Goal: Task Accomplishment & Management: Complete application form

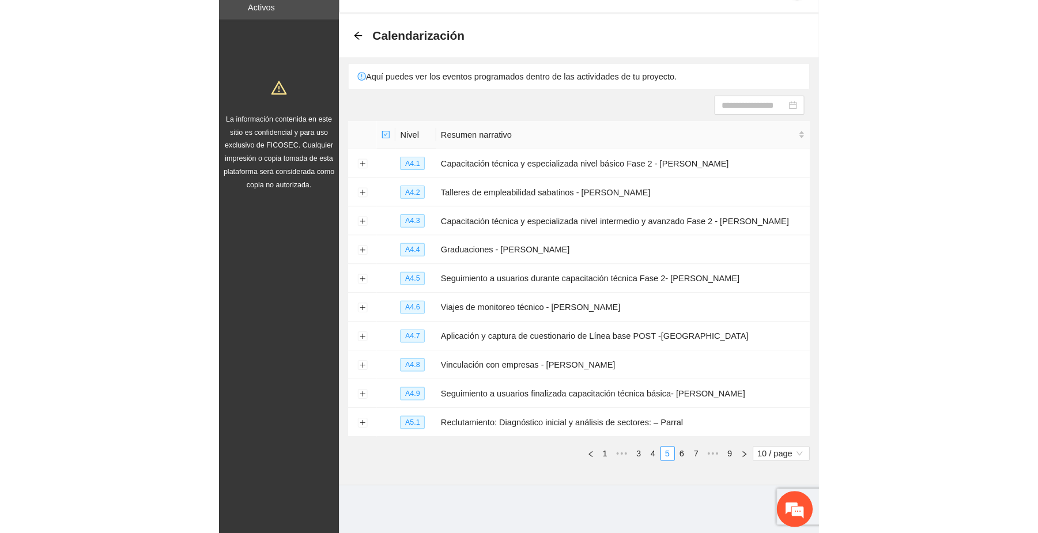
scroll to position [14, 0]
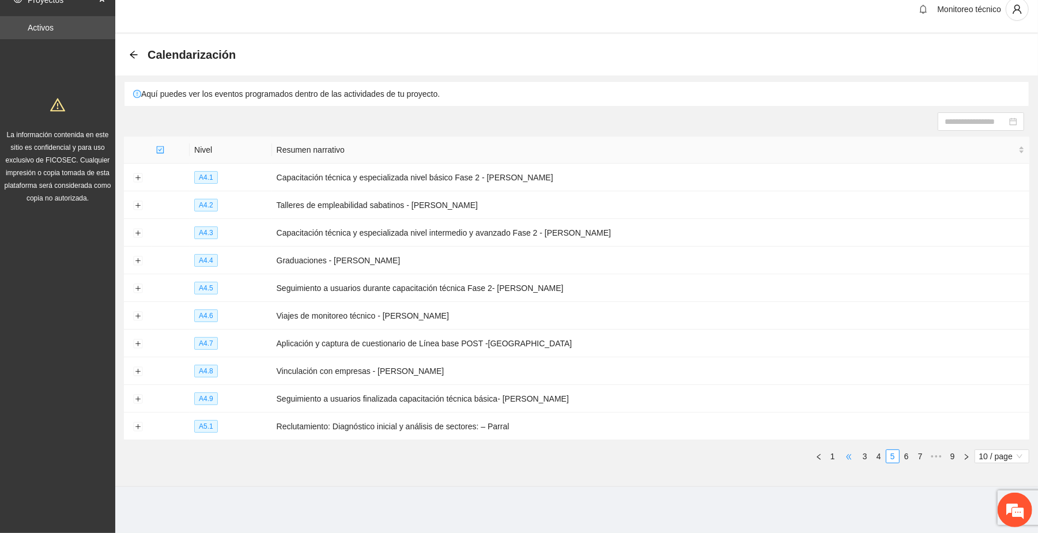
click at [576, 458] on span "•••" at bounding box center [849, 457] width 18 height 14
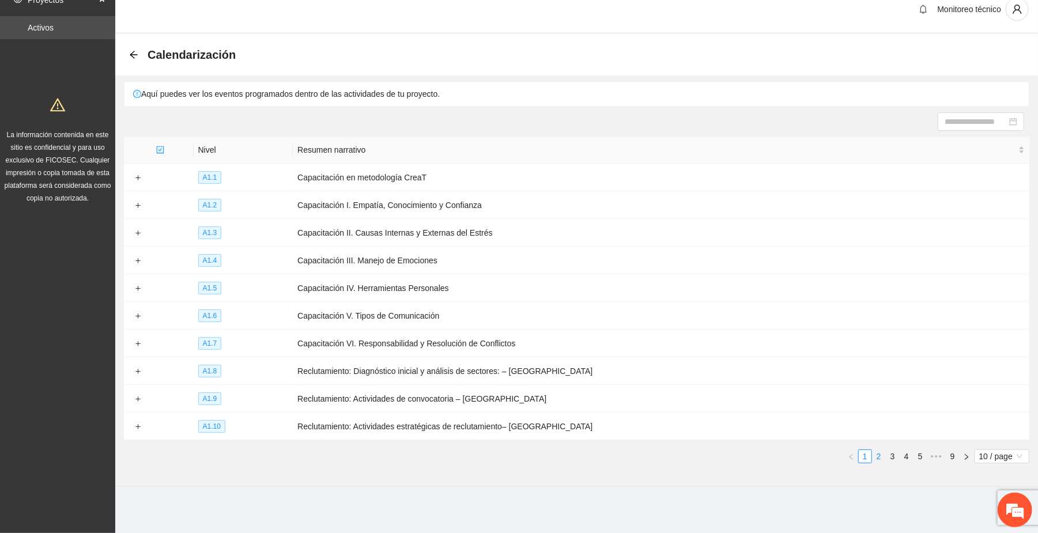
click at [576, 454] on link "2" at bounding box center [879, 456] width 13 height 13
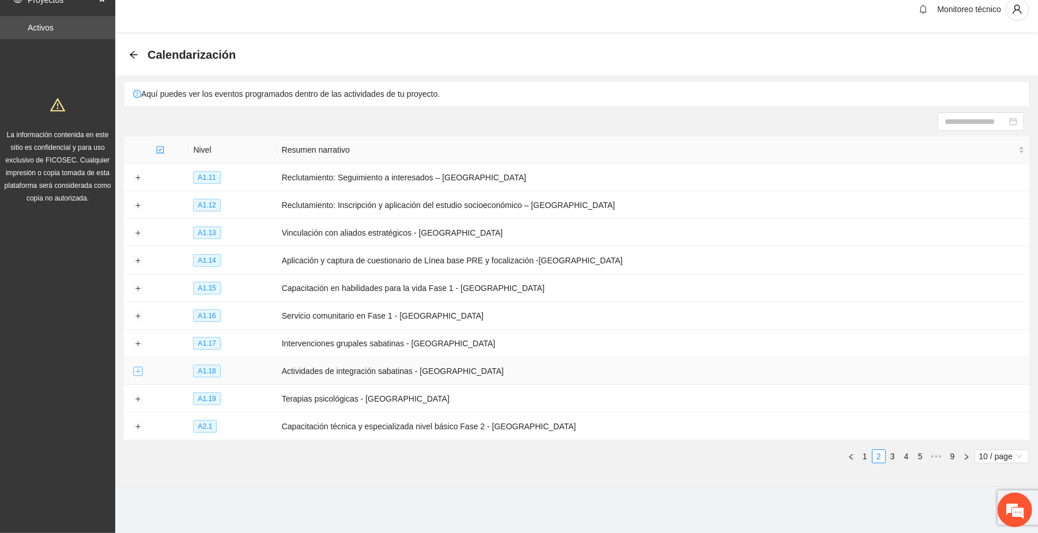
click at [137, 369] on button "Expand row" at bounding box center [137, 371] width 9 height 9
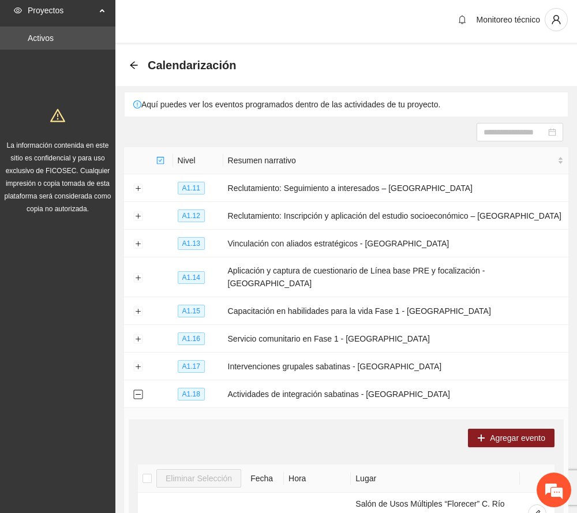
scroll to position [0, 0]
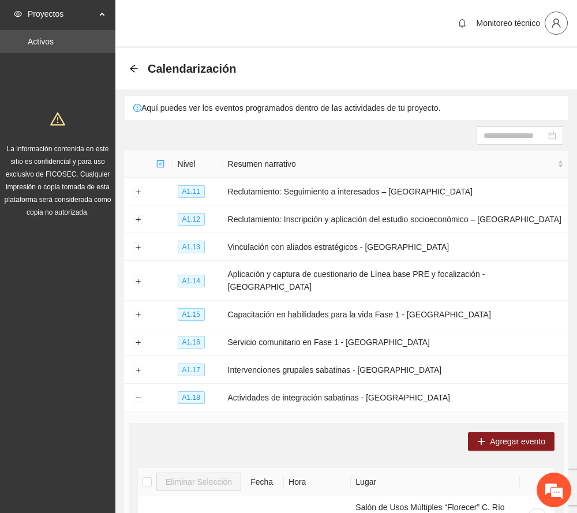
click at [553, 22] on icon "user" at bounding box center [556, 23] width 10 height 10
click at [518, 67] on span "Cerrar sesión" at bounding box center [525, 67] width 73 height 13
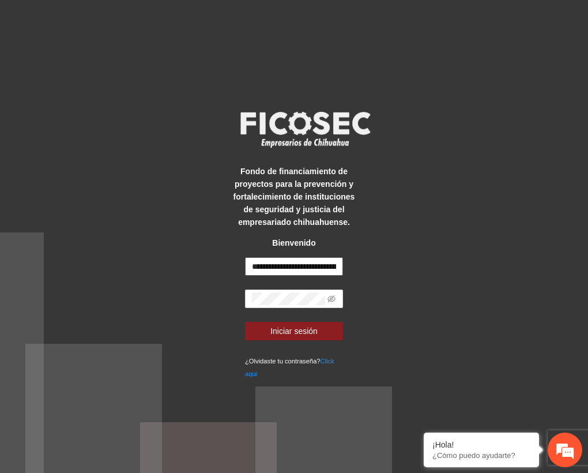
click at [280, 266] on input "**********" at bounding box center [294, 266] width 98 height 18
type input "**********"
click at [312, 331] on span "Iniciar sesión" at bounding box center [293, 331] width 47 height 13
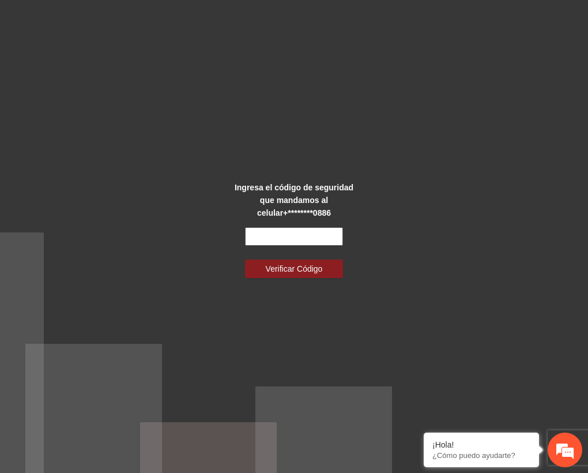
click at [304, 236] on input "text" at bounding box center [294, 236] width 98 height 18
type input "******"
click at [296, 270] on span "Verificar Código" at bounding box center [294, 268] width 57 height 13
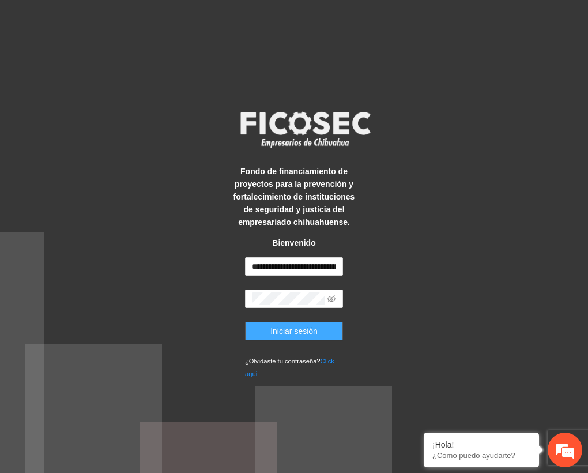
click at [300, 332] on span "Iniciar sesión" at bounding box center [293, 331] width 47 height 13
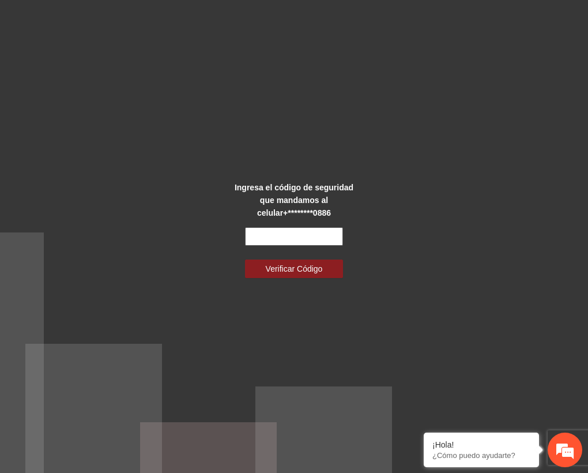
click at [304, 236] on input "text" at bounding box center [294, 236] width 98 height 18
type input "******"
click at [310, 262] on span "Verificar Código" at bounding box center [294, 268] width 57 height 13
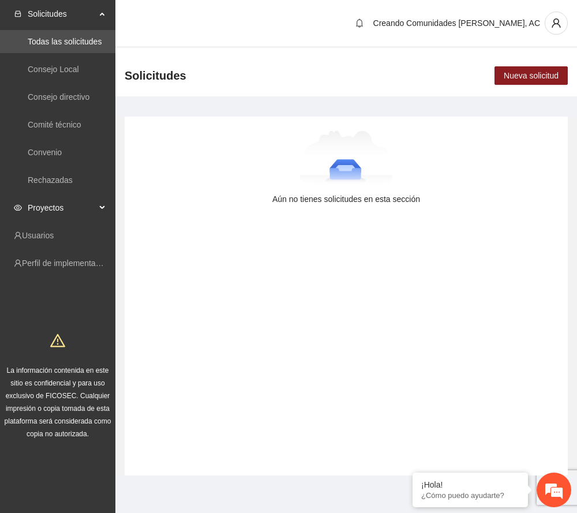
click at [101, 199] on div "Proyectos" at bounding box center [57, 207] width 115 height 23
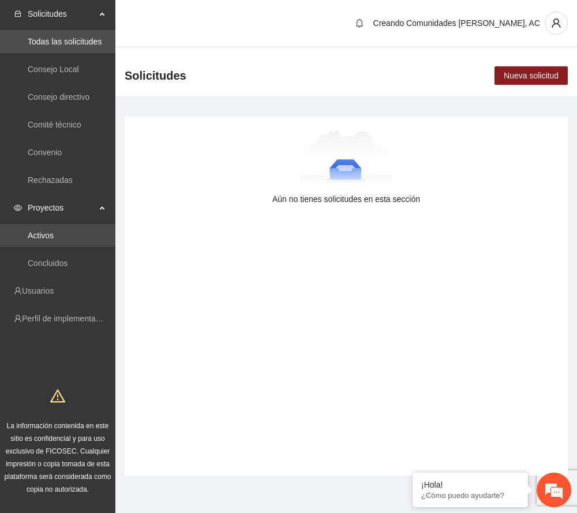
click at [50, 233] on link "Activos" at bounding box center [41, 235] width 26 height 9
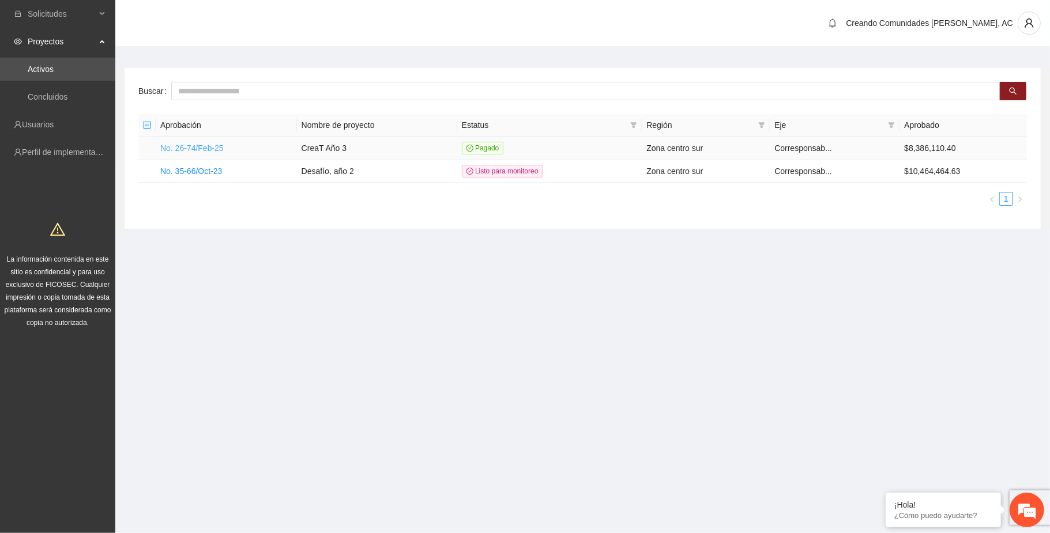
click at [205, 151] on link "No. 26-74/Feb-25" at bounding box center [191, 148] width 63 height 9
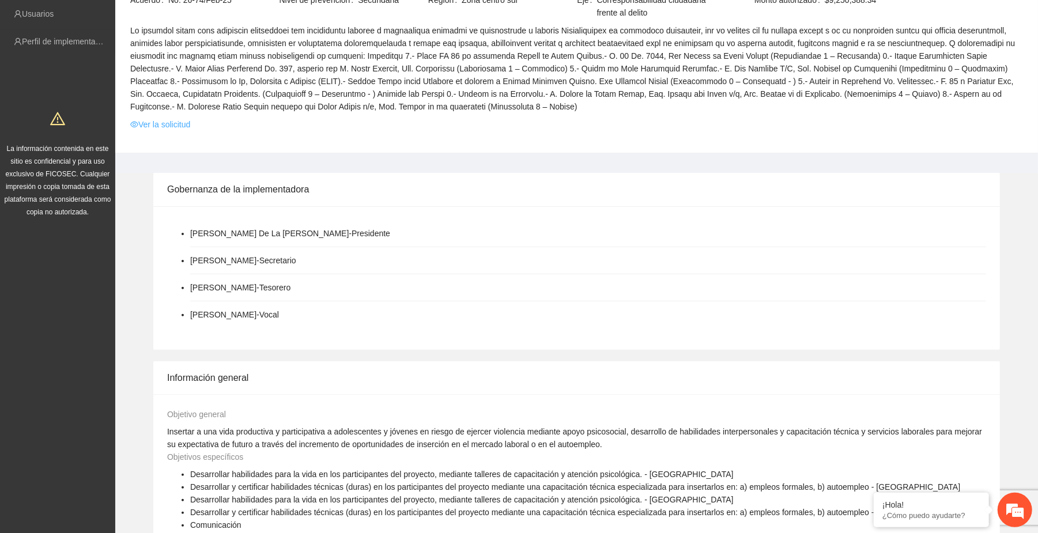
scroll to position [77, 0]
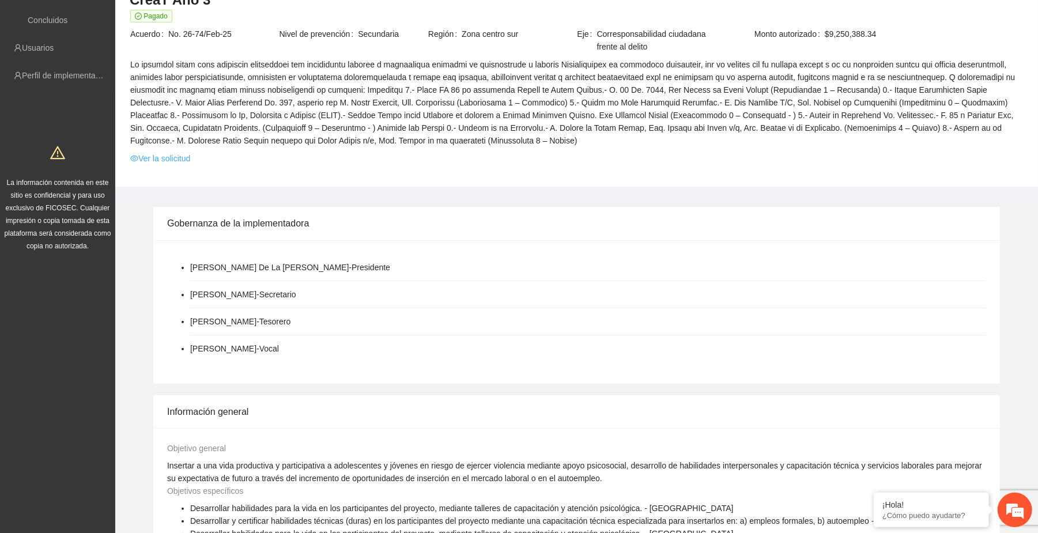
click at [174, 153] on link "Ver la solicitud" at bounding box center [160, 158] width 60 height 13
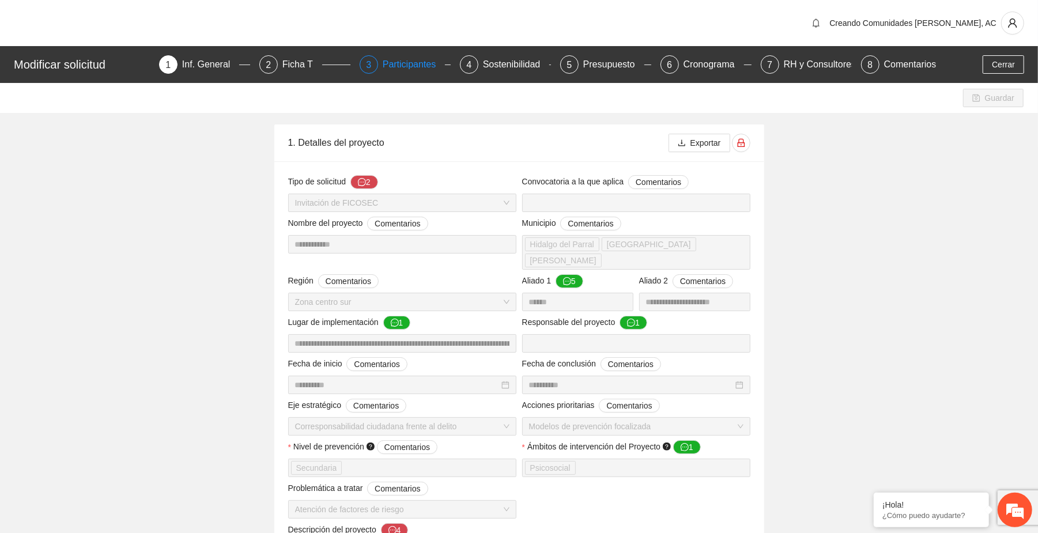
click at [415, 65] on div "Participantes" at bounding box center [414, 64] width 63 height 18
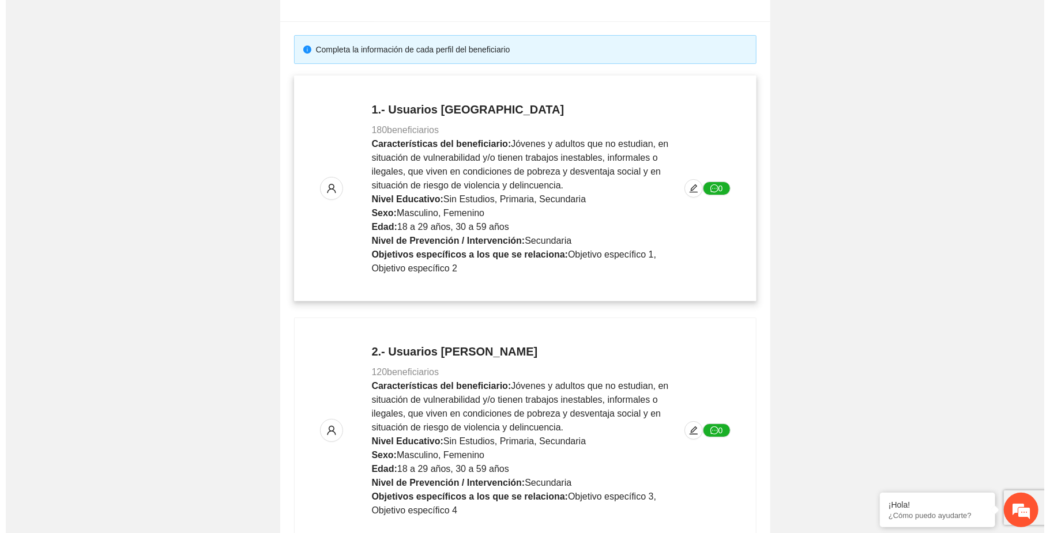
scroll to position [176, 0]
click at [587, 190] on icon "edit" at bounding box center [687, 188] width 9 height 9
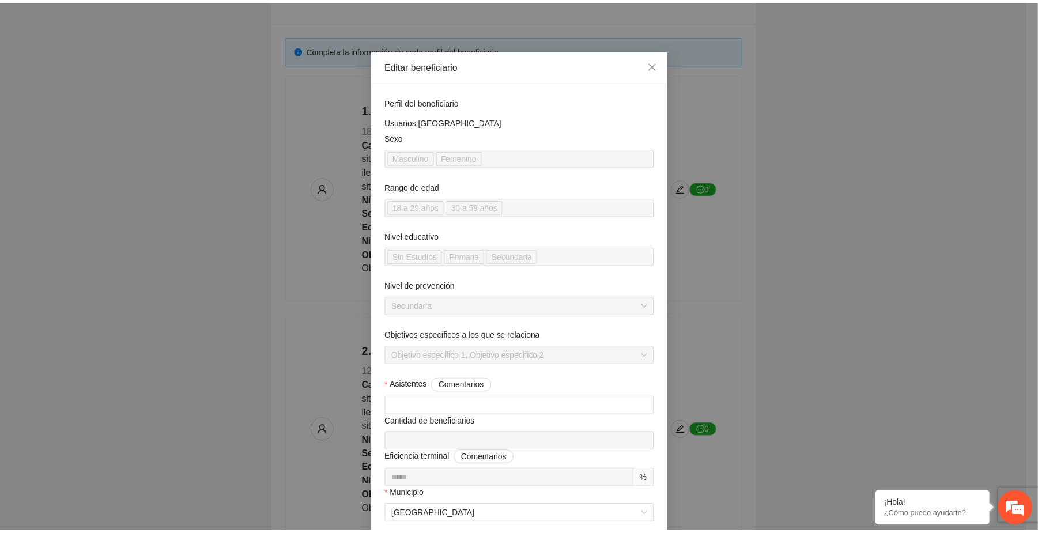
scroll to position [0, 0]
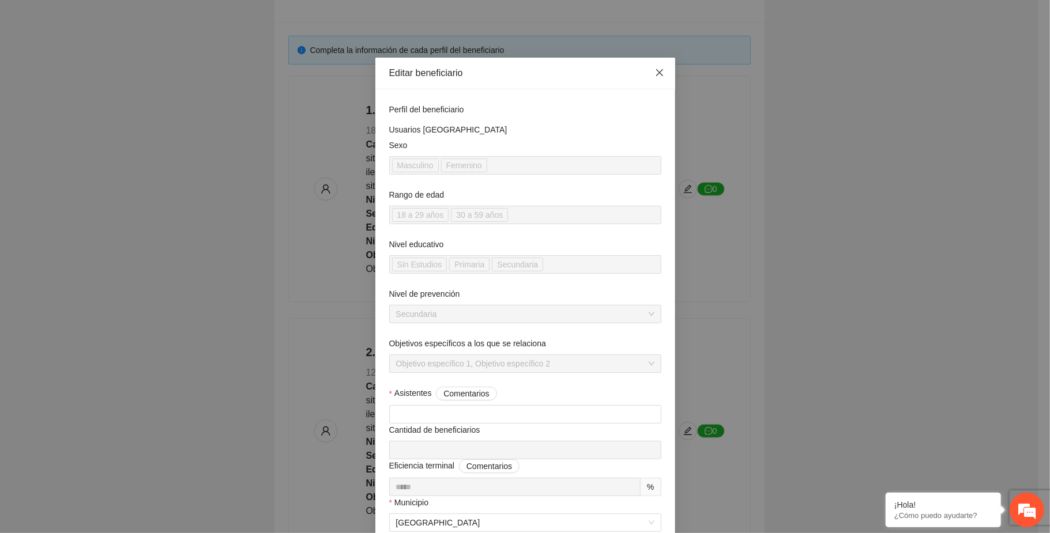
click at [587, 74] on icon "close" at bounding box center [658, 72] width 7 height 7
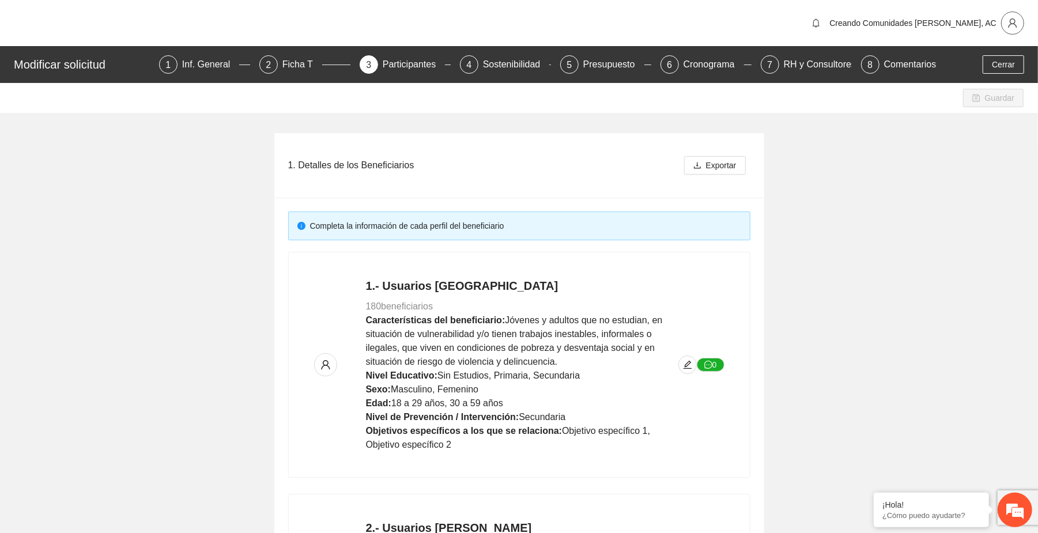
click at [587, 25] on icon "user" at bounding box center [1012, 22] width 9 height 9
click at [587, 67] on span "Cerrar sesión" at bounding box center [983, 67] width 73 height 13
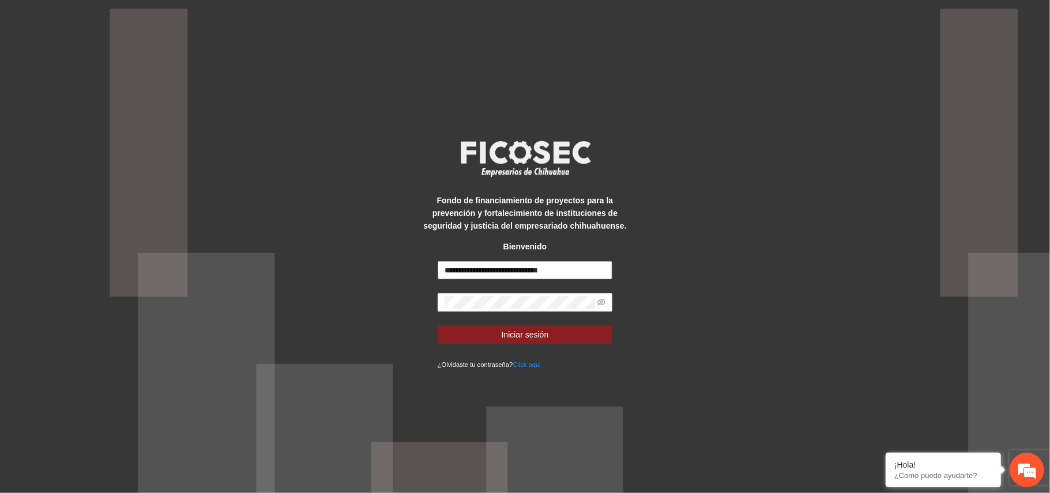
click at [515, 271] on input "**********" at bounding box center [525, 270] width 175 height 18
type input "**********"
click at [556, 333] on button "Iniciar sesión" at bounding box center [525, 335] width 175 height 18
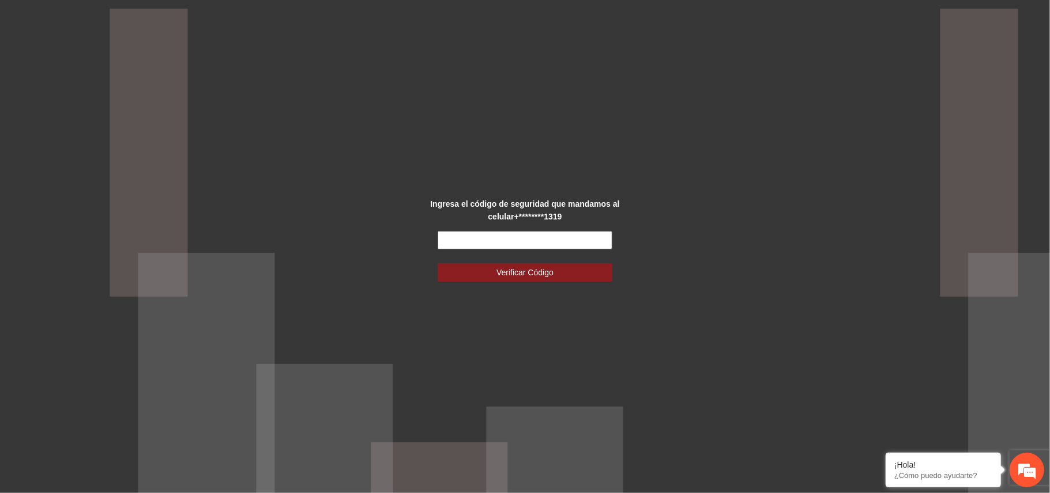
click at [558, 240] on input "text" at bounding box center [525, 240] width 175 height 18
type input "******"
click at [561, 265] on button "Verificar Código" at bounding box center [525, 272] width 175 height 18
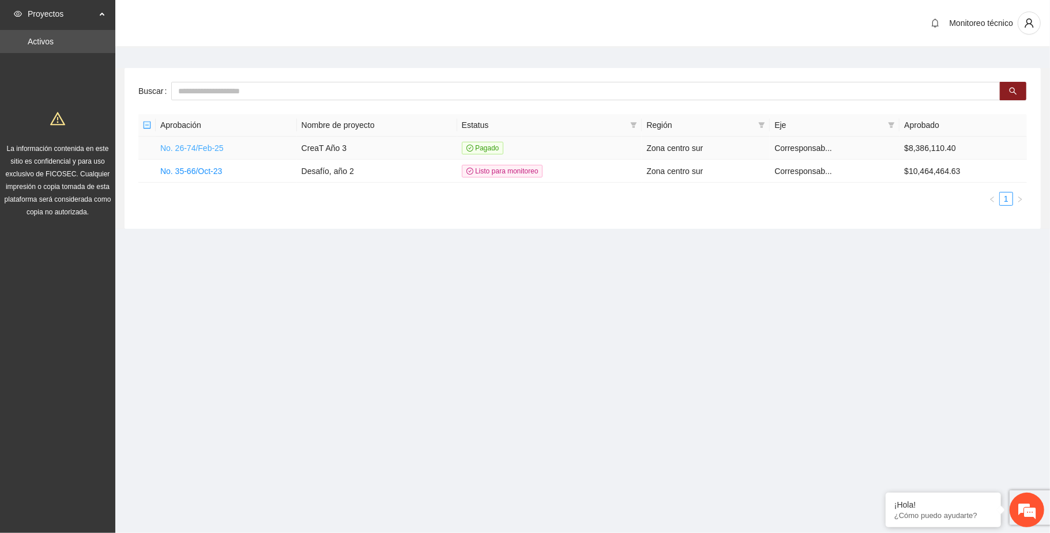
click at [196, 149] on link "No. 26-74/Feb-25" at bounding box center [191, 148] width 63 height 9
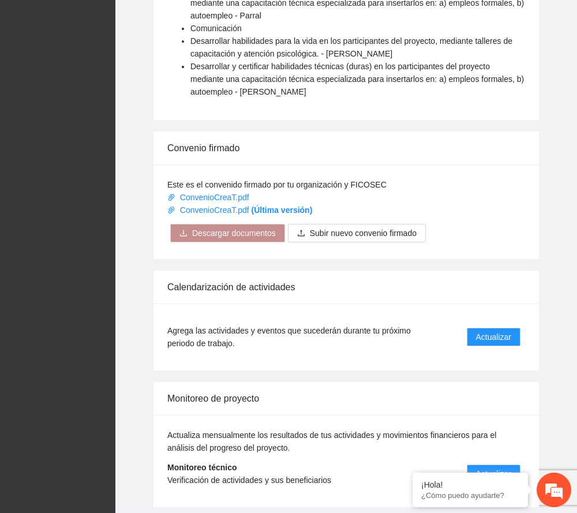
scroll to position [926, 0]
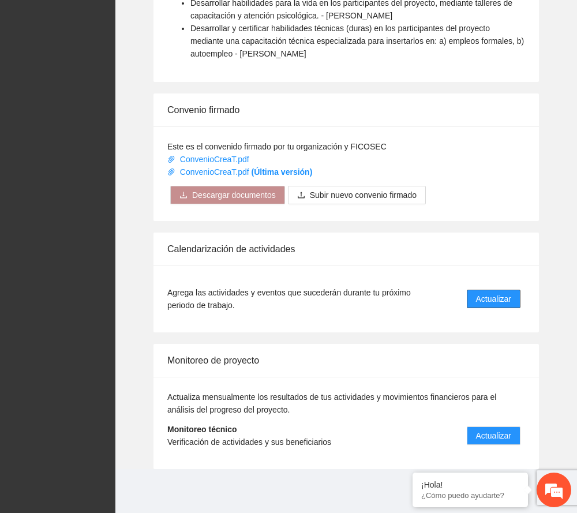
click at [501, 289] on button "Actualizar" at bounding box center [493, 298] width 54 height 18
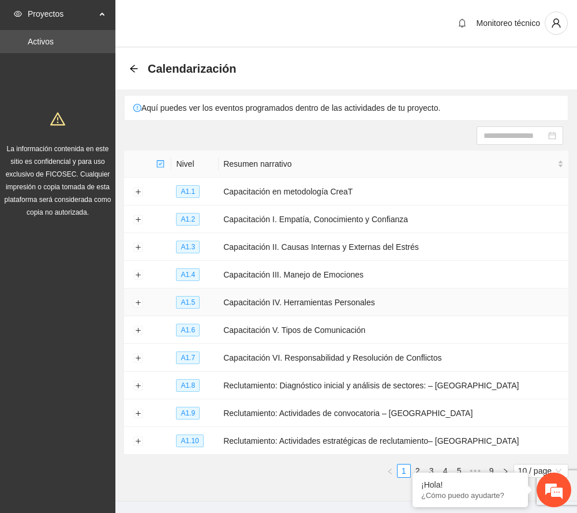
scroll to position [35, 0]
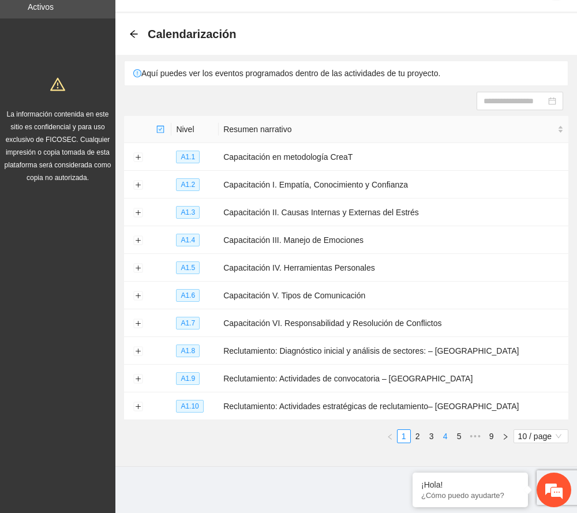
click at [442, 434] on link "4" at bounding box center [445, 435] width 13 height 13
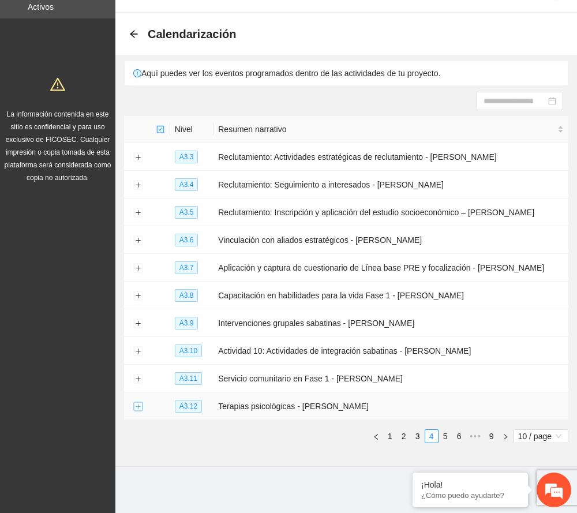
click at [135, 408] on button "Expand row" at bounding box center [137, 406] width 9 height 9
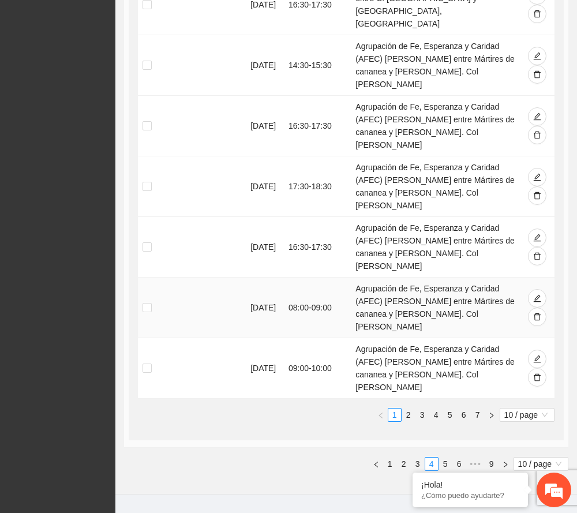
scroll to position [752, 0]
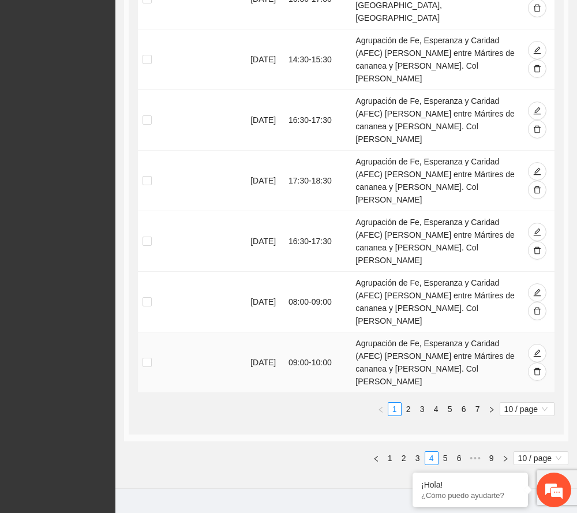
drag, startPoint x: 360, startPoint y: 322, endPoint x: 420, endPoint y: 363, distance: 72.1
click at [420, 363] on td "Agrupación de Fe, Esperanza y Caridad (AFEC) [PERSON_NAME] entre Mártires de ca…" at bounding box center [435, 362] width 169 height 61
copy td "Agrupación de Fe, Esperanza y Caridad (AFEC) [PERSON_NAME] entre Mártires de ca…"
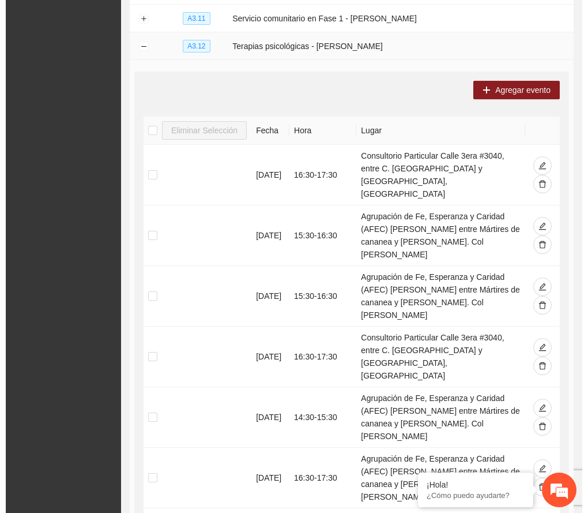
scroll to position [367, 0]
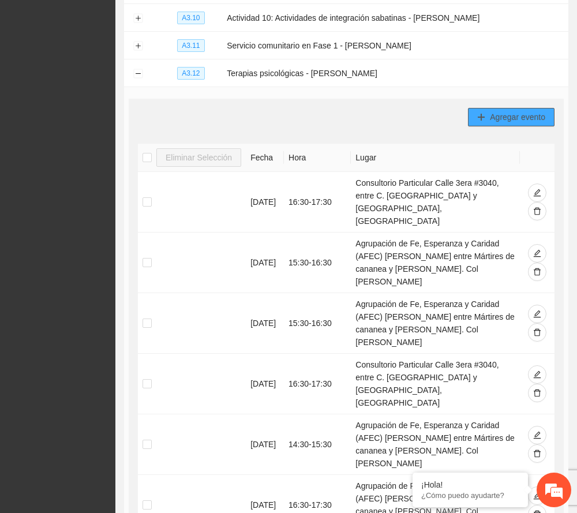
click at [532, 114] on span "Agregar evento" at bounding box center [516, 117] width 55 height 13
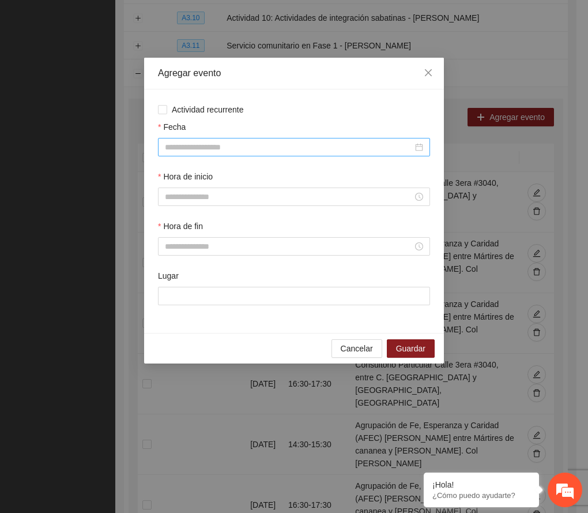
click at [225, 151] on input "Fecha" at bounding box center [289, 147] width 248 height 13
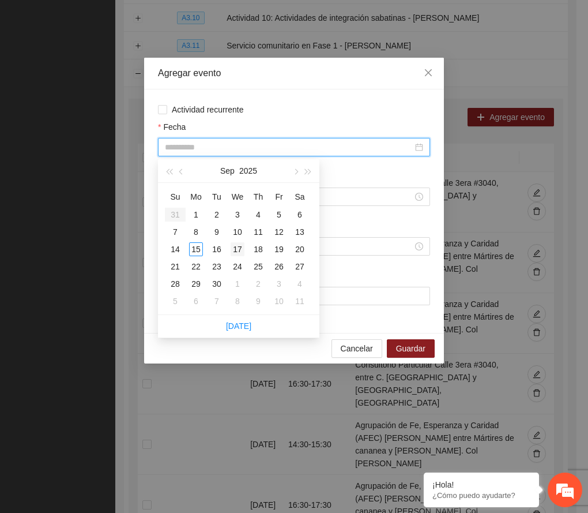
type input "**********"
click at [239, 245] on div "17" at bounding box center [238, 249] width 14 height 14
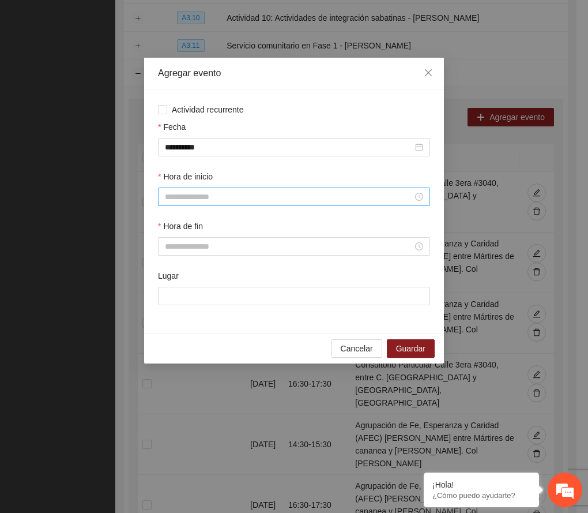
click at [205, 198] on input "Hora de inicio" at bounding box center [289, 196] width 248 height 13
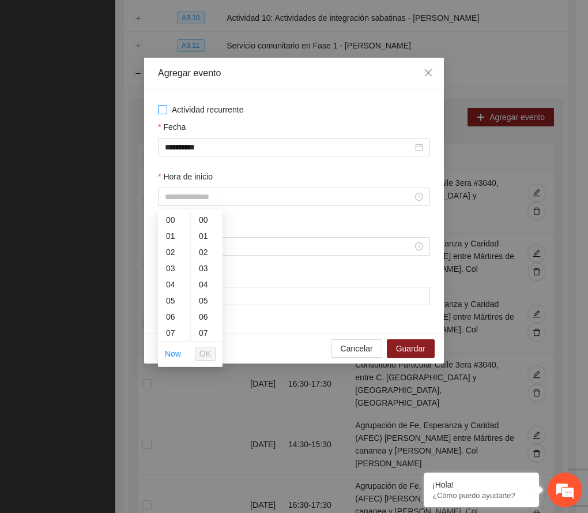
click at [206, 107] on span "Actividad recurrente" at bounding box center [207, 109] width 81 height 13
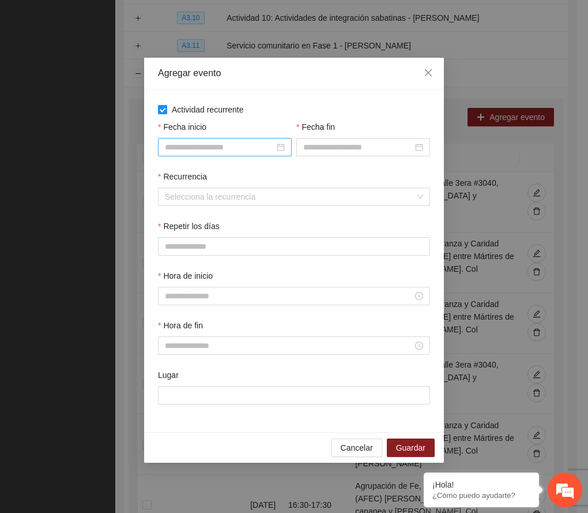
click at [222, 145] on input "Fecha inicio" at bounding box center [220, 147] width 110 height 13
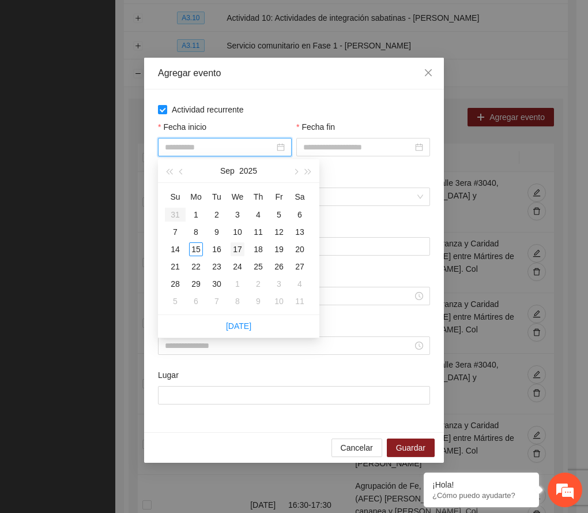
type input "**********"
click at [240, 247] on div "17" at bounding box center [238, 249] width 14 height 14
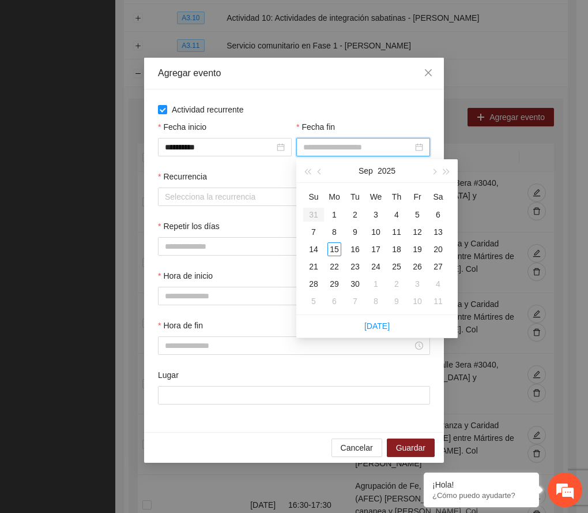
click at [338, 142] on input "Fecha fin" at bounding box center [358, 147] width 110 height 13
type input "**********"
click at [398, 244] on div "18" at bounding box center [397, 249] width 14 height 14
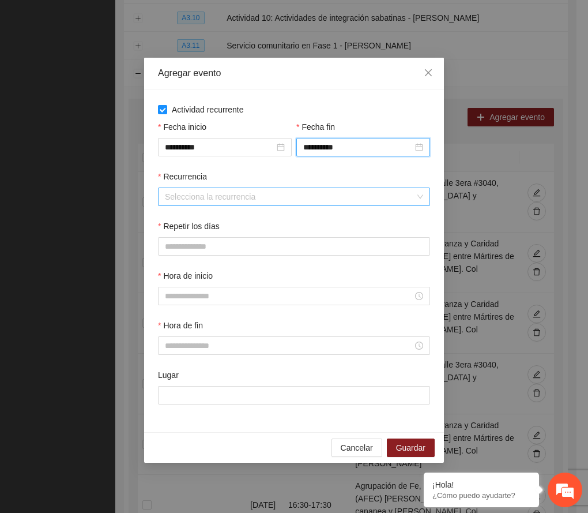
click at [199, 201] on input "Recurrencia" at bounding box center [290, 196] width 250 height 17
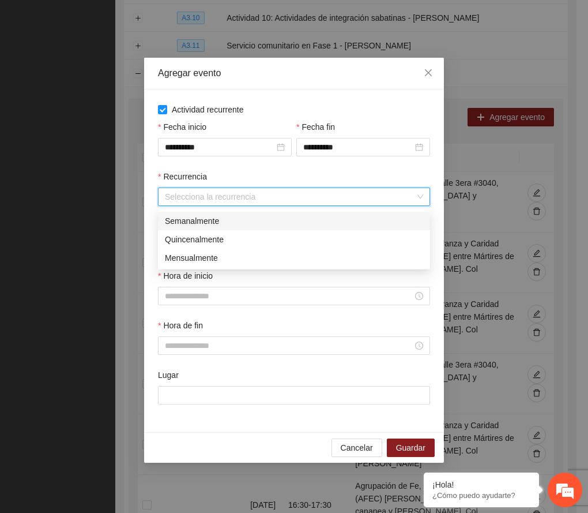
click at [205, 219] on div "Semanalmente" at bounding box center [294, 220] width 258 height 13
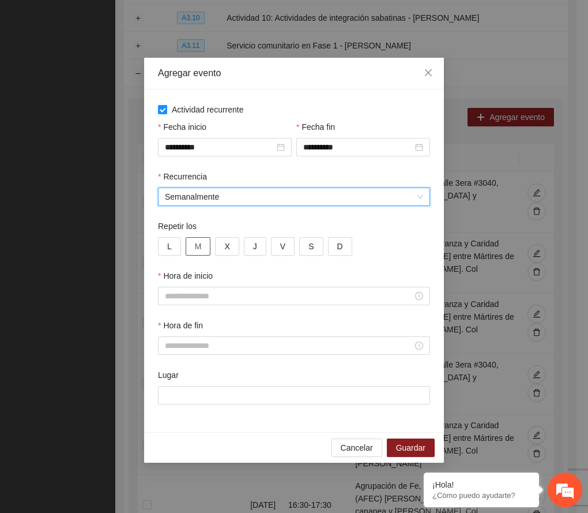
click at [194, 247] on button "M" at bounding box center [198, 246] width 25 height 18
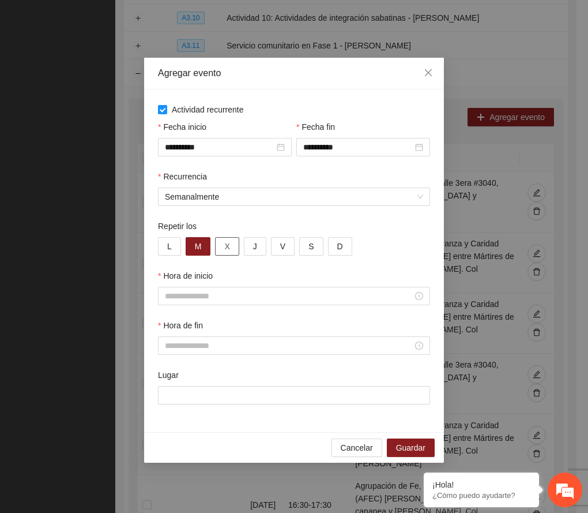
click at [228, 242] on span "X" at bounding box center [226, 246] width 5 height 13
click at [261, 244] on button "J" at bounding box center [255, 246] width 22 height 18
click at [273, 249] on button "V" at bounding box center [283, 246] width 24 height 18
click at [310, 243] on span "S" at bounding box center [310, 246] width 5 height 13
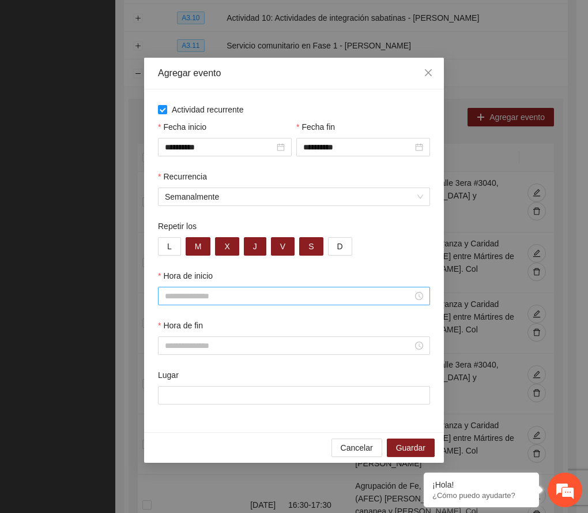
click at [206, 300] on input "Hora de inicio" at bounding box center [289, 295] width 248 height 13
click at [166, 406] on div "15" at bounding box center [174, 408] width 32 height 16
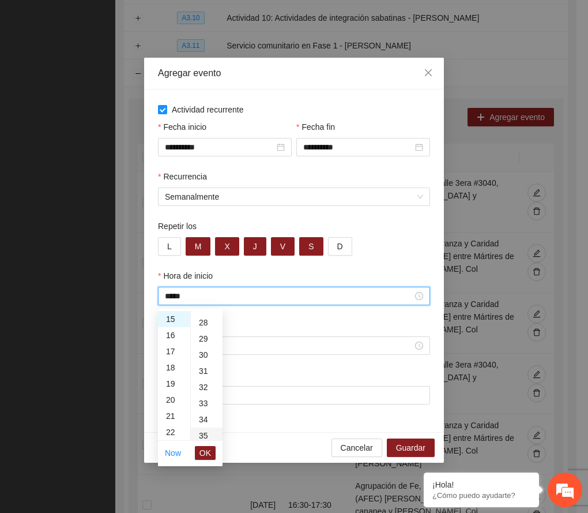
scroll to position [461, 0]
click at [202, 340] on div "30" at bounding box center [207, 342] width 32 height 16
type input "*****"
click at [203, 454] on span "OK" at bounding box center [205, 452] width 12 height 13
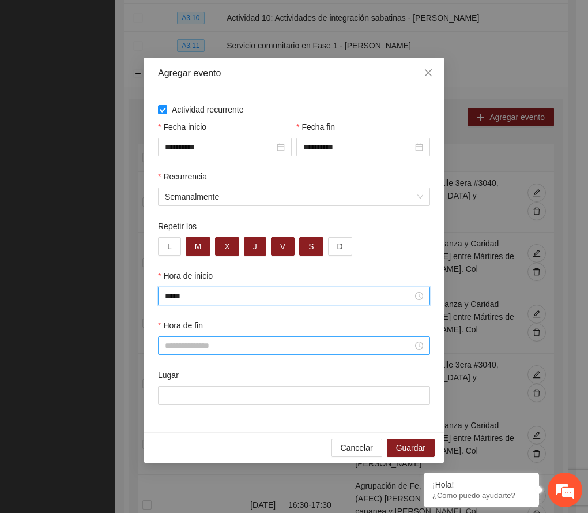
click at [190, 349] on input "Hora de fin" at bounding box center [289, 345] width 248 height 13
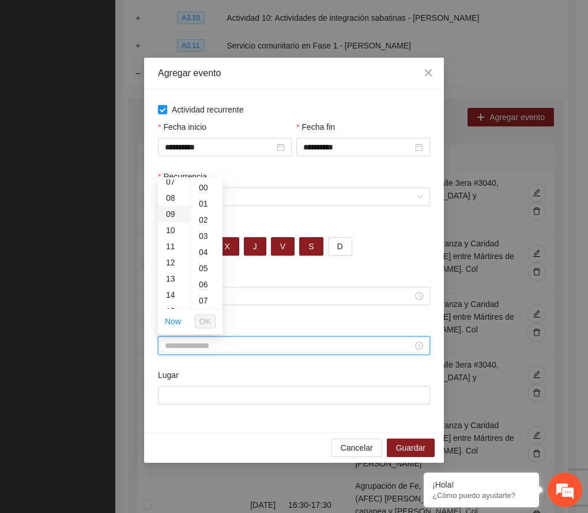
scroll to position [153, 0]
click at [174, 292] on div "16" at bounding box center [174, 292] width 32 height 16
click at [204, 286] on div "30" at bounding box center [207, 288] width 32 height 16
type input "*****"
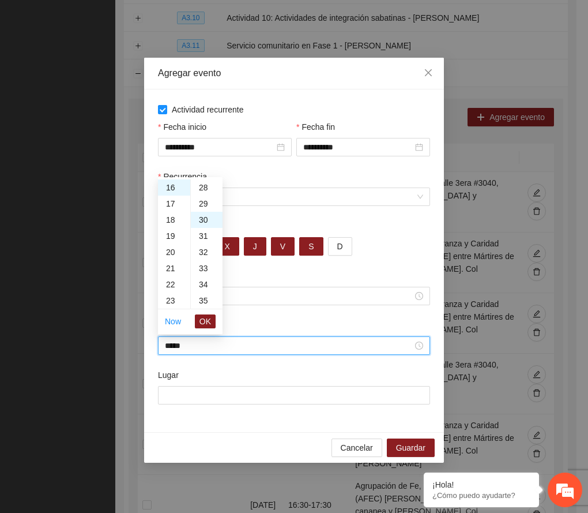
scroll to position [484, 0]
click at [208, 316] on span "OK" at bounding box center [205, 321] width 12 height 13
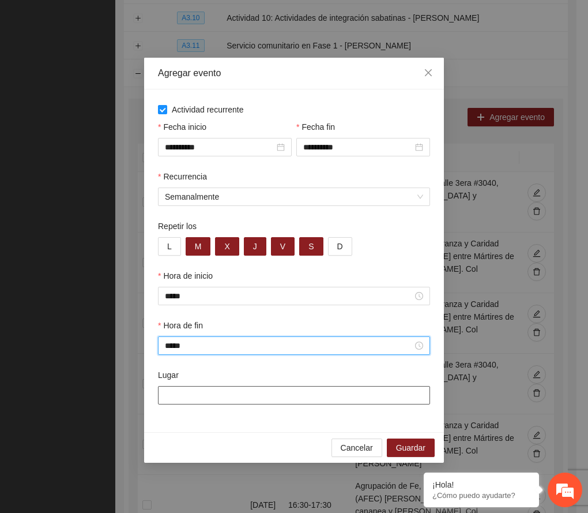
click at [196, 397] on input "Lugar" at bounding box center [294, 395] width 272 height 18
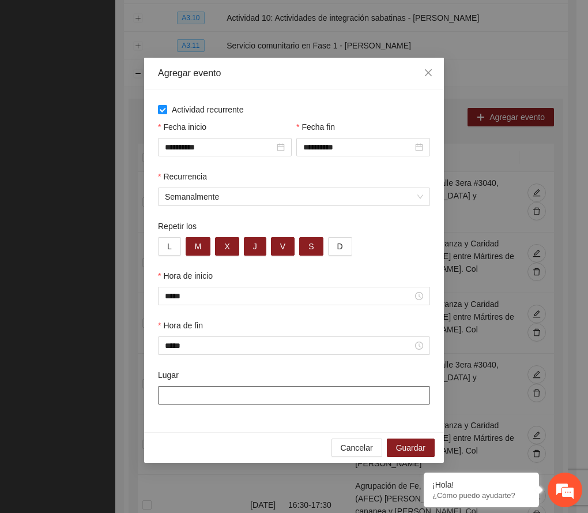
paste input "**********"
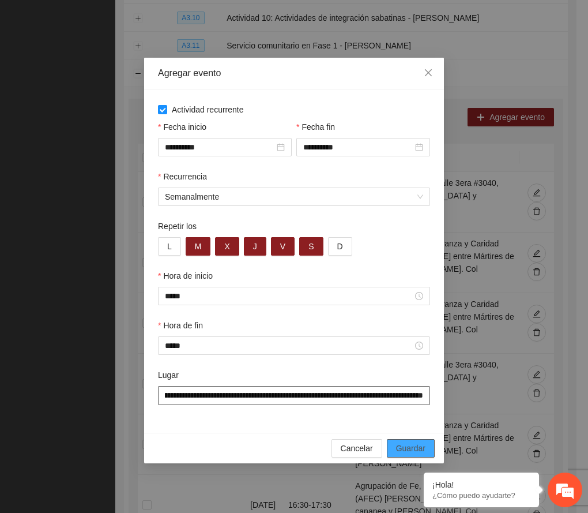
type input "**********"
click at [418, 448] on span "Guardar" at bounding box center [410, 448] width 29 height 13
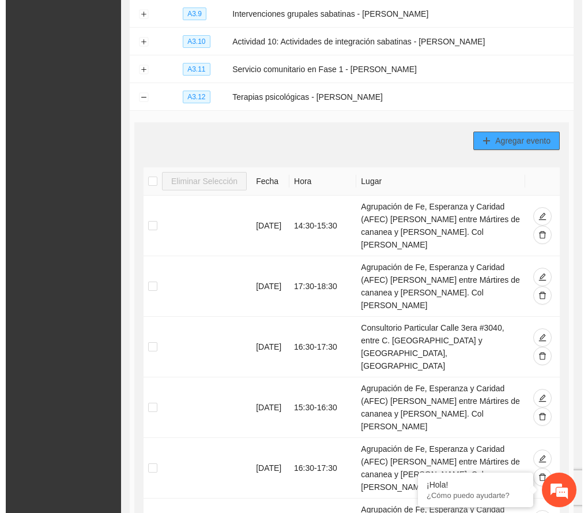
scroll to position [291, 0]
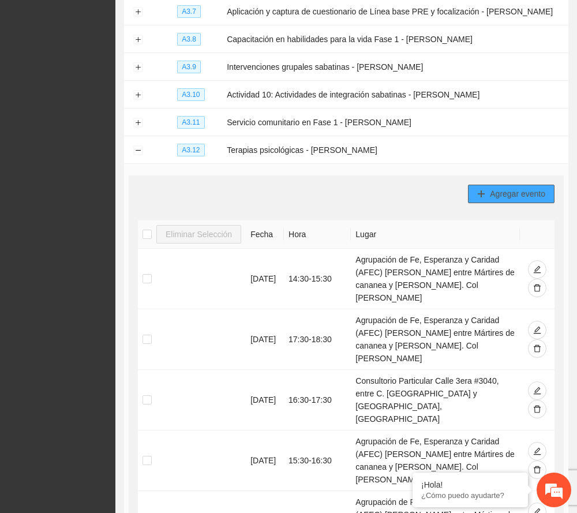
click at [530, 197] on span "Agregar evento" at bounding box center [516, 193] width 55 height 13
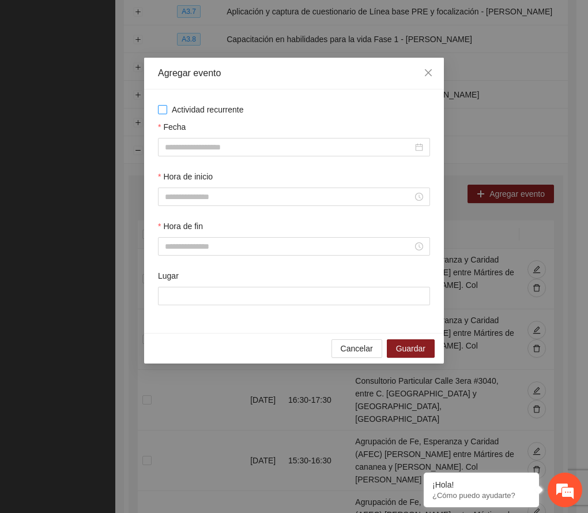
click at [228, 114] on span "Actividad recurrente" at bounding box center [207, 109] width 81 height 13
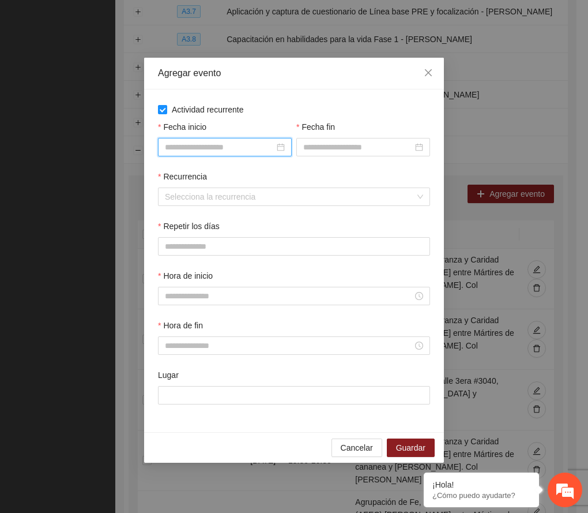
click at [227, 150] on input "Fecha inicio" at bounding box center [220, 147] width 110 height 13
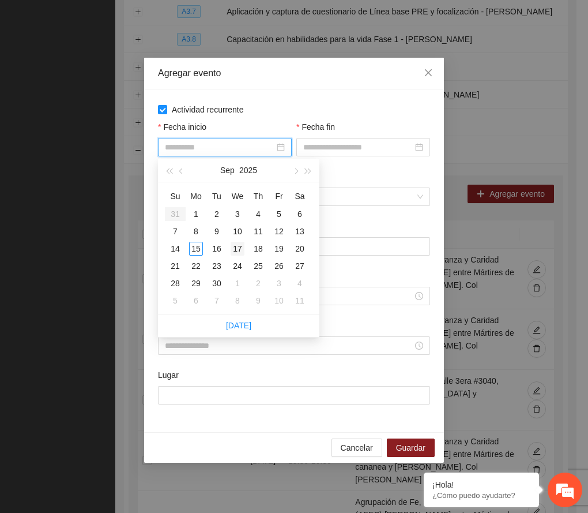
type input "**********"
click at [240, 249] on div "17" at bounding box center [238, 249] width 14 height 14
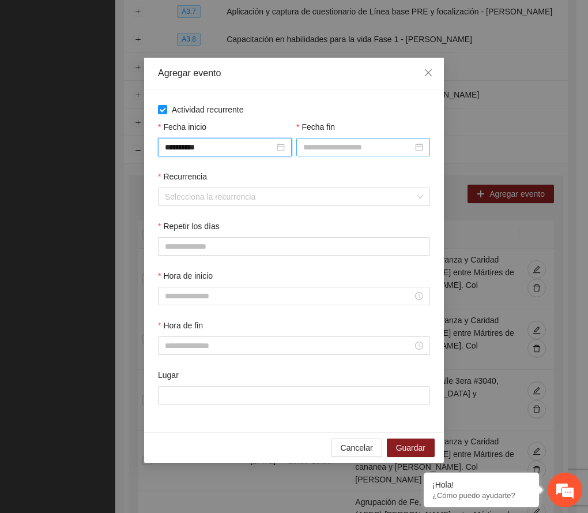
click at [326, 148] on input "Fecha fin" at bounding box center [358, 147] width 110 height 13
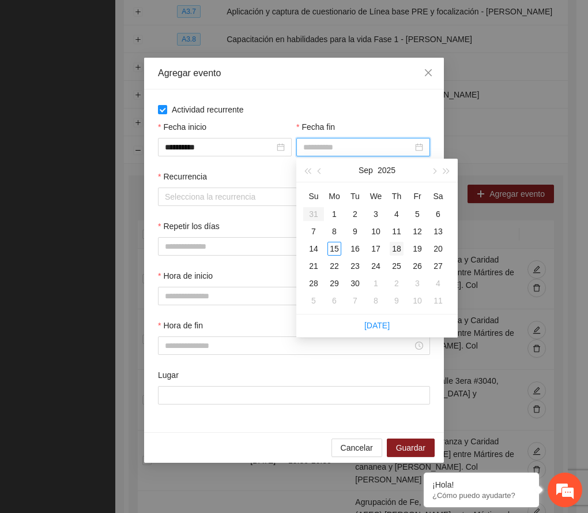
type input "**********"
click at [401, 248] on div "18" at bounding box center [397, 249] width 14 height 14
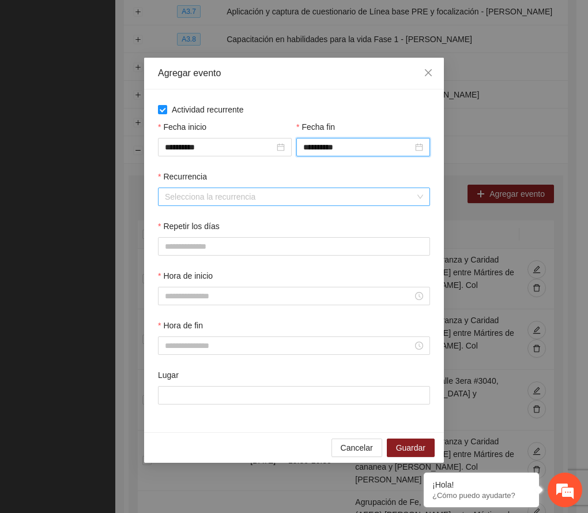
click at [219, 198] on input "Recurrencia" at bounding box center [290, 196] width 250 height 17
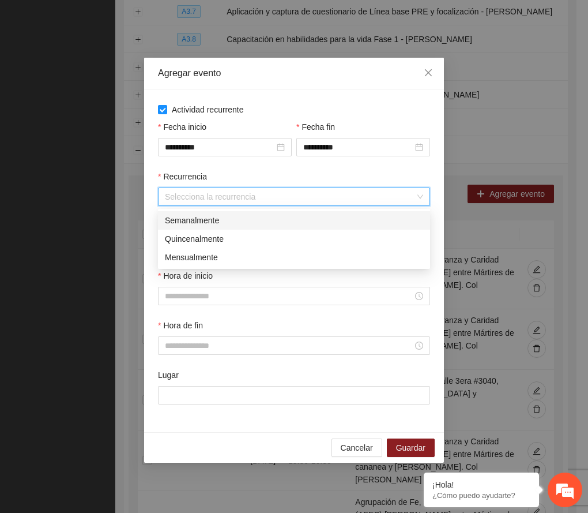
click at [208, 219] on div "Semanalmente" at bounding box center [294, 220] width 258 height 13
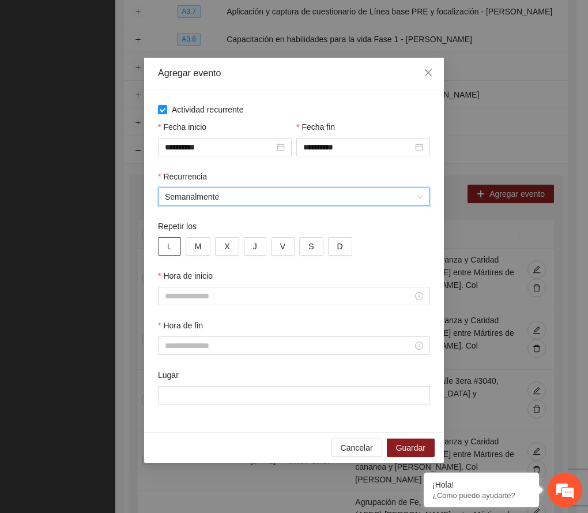
drag, startPoint x: 168, startPoint y: 247, endPoint x: 175, endPoint y: 246, distance: 7.1
click at [169, 247] on span "L" at bounding box center [169, 246] width 5 height 13
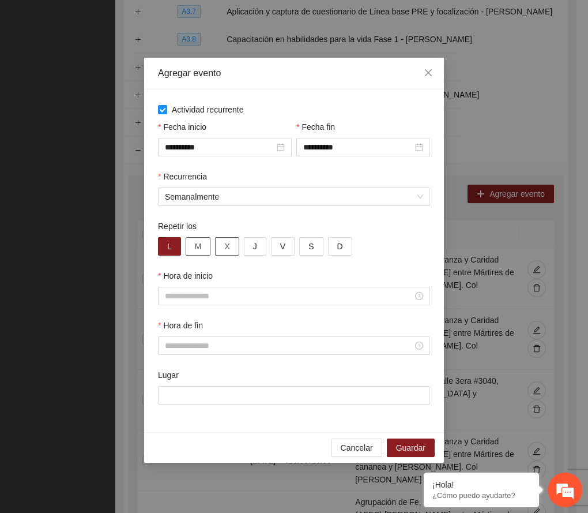
drag, startPoint x: 203, startPoint y: 248, endPoint x: 215, endPoint y: 246, distance: 12.3
click at [204, 248] on button "M" at bounding box center [198, 246] width 25 height 18
drag, startPoint x: 224, startPoint y: 246, endPoint x: 233, endPoint y: 246, distance: 9.2
click at [224, 246] on button "X" at bounding box center [227, 246] width 24 height 18
click at [259, 249] on button "J" at bounding box center [255, 246] width 22 height 18
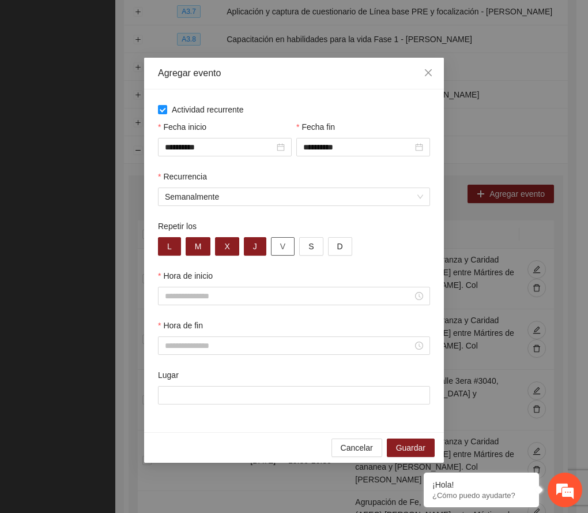
click at [277, 248] on button "V" at bounding box center [283, 246] width 24 height 18
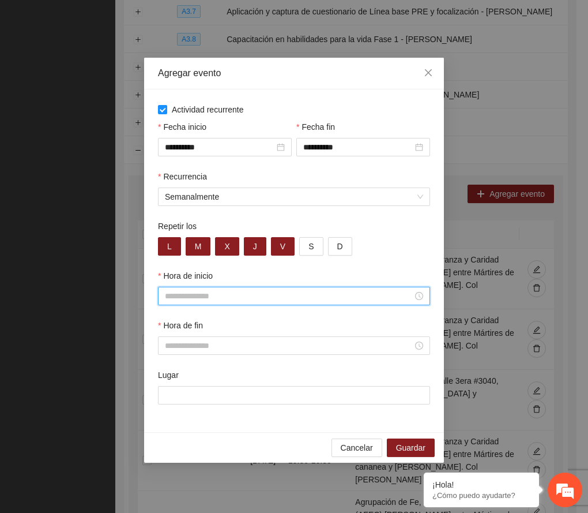
click at [214, 293] on input "Hora de inicio" at bounding box center [289, 295] width 248 height 13
click at [171, 419] on div "16" at bounding box center [174, 423] width 32 height 16
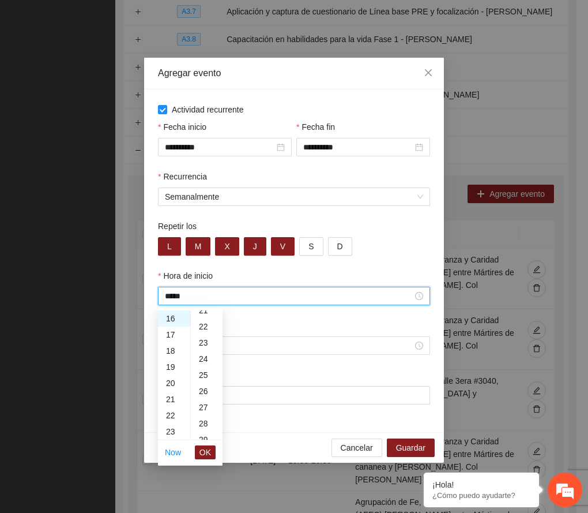
scroll to position [384, 0]
click at [204, 415] on div "30" at bounding box center [207, 418] width 32 height 16
type input "*****"
click at [205, 451] on span "OK" at bounding box center [205, 452] width 12 height 13
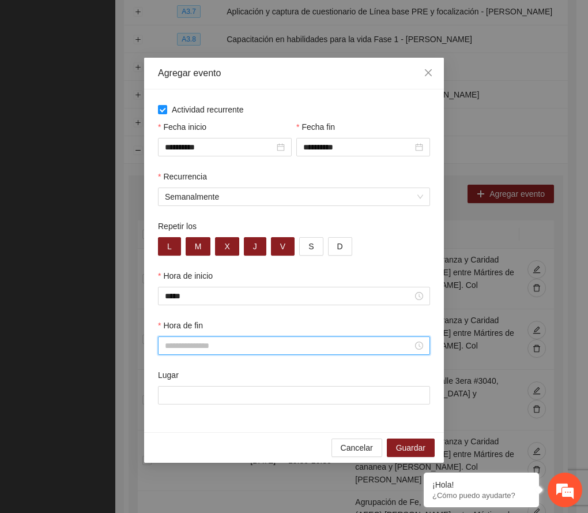
click at [179, 349] on input "Hora de fin" at bounding box center [289, 345] width 248 height 13
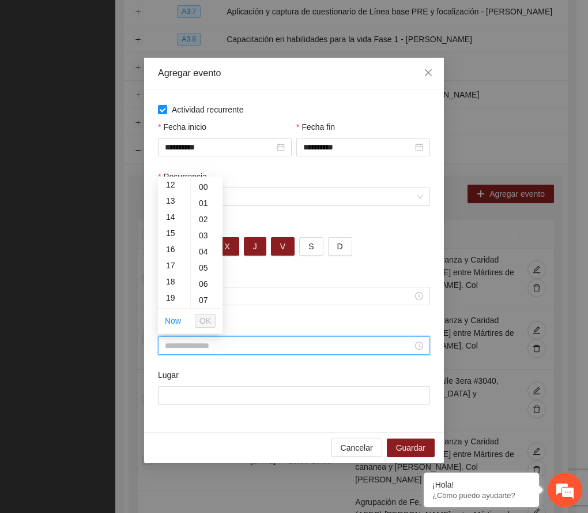
scroll to position [231, 0]
click at [171, 229] on div "17" at bounding box center [174, 231] width 32 height 16
click at [201, 286] on div "30" at bounding box center [207, 287] width 32 height 16
type input "*****"
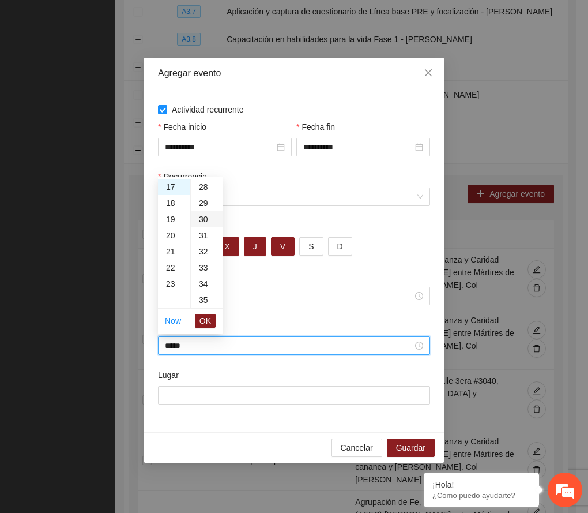
scroll to position [484, 0]
click at [206, 316] on span "OK" at bounding box center [205, 320] width 12 height 13
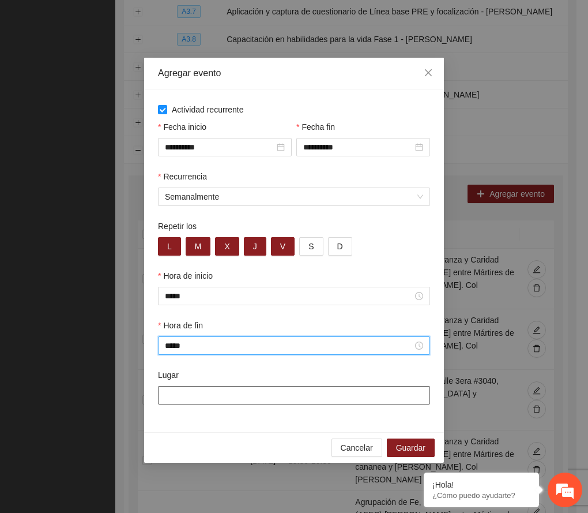
click at [191, 400] on input "Lugar" at bounding box center [294, 395] width 272 height 18
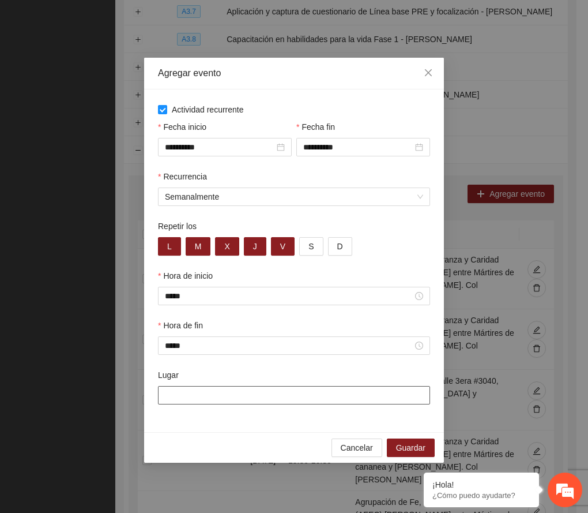
paste input "**********"
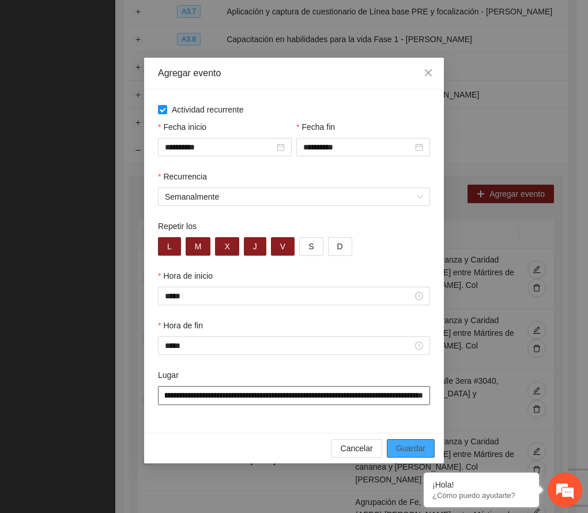
type input "**********"
click at [427, 442] on button "Guardar" at bounding box center [411, 448] width 48 height 18
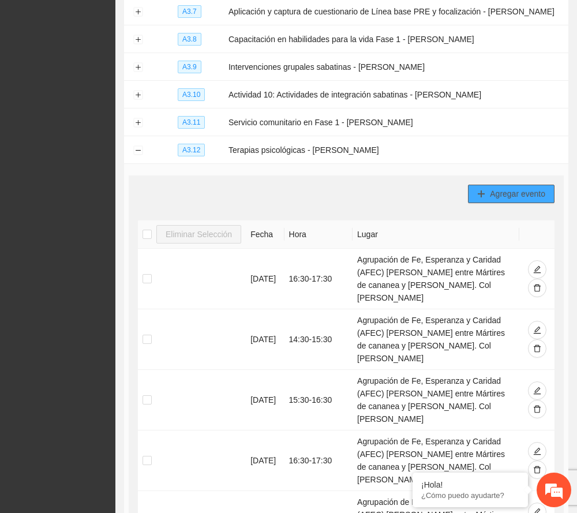
click at [503, 194] on span "Agregar evento" at bounding box center [516, 193] width 55 height 13
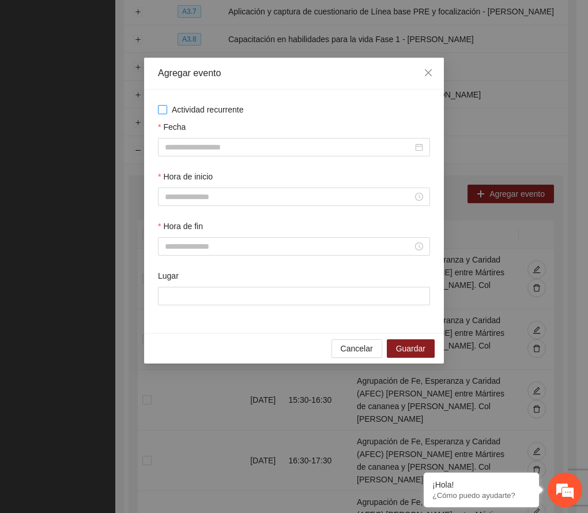
click at [217, 105] on span "Actividad recurrente" at bounding box center [207, 109] width 81 height 13
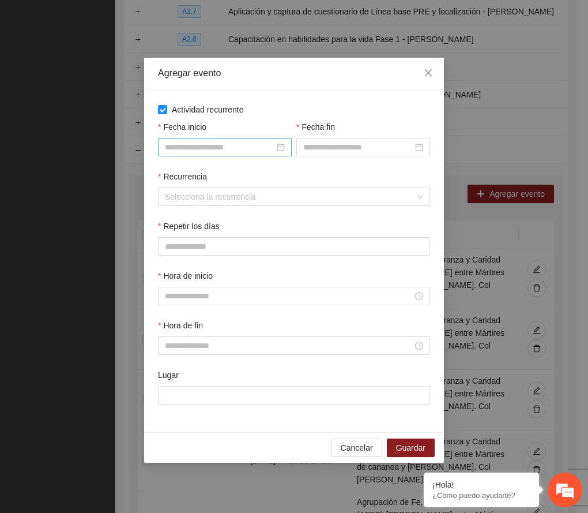
click at [223, 144] on input "Fecha inicio" at bounding box center [220, 147] width 110 height 13
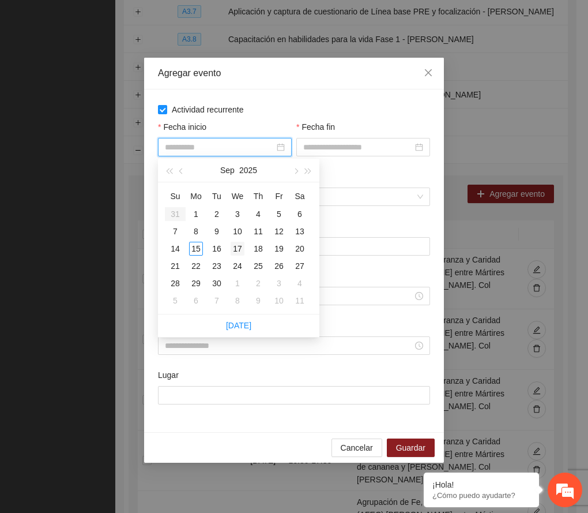
type input "**********"
click at [236, 247] on div "17" at bounding box center [238, 249] width 14 height 14
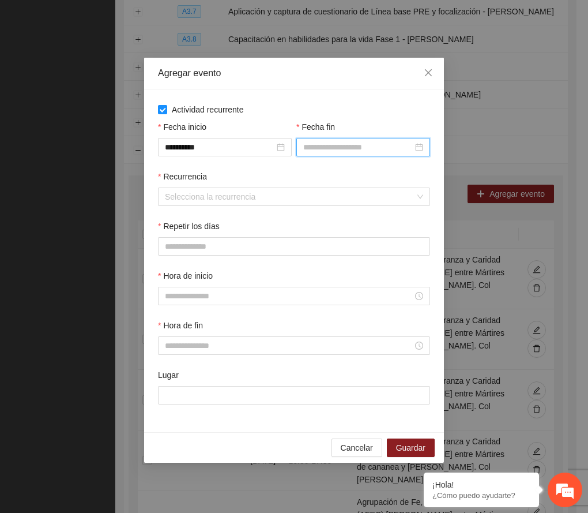
click at [329, 149] on input "Fecha fin" at bounding box center [358, 147] width 110 height 13
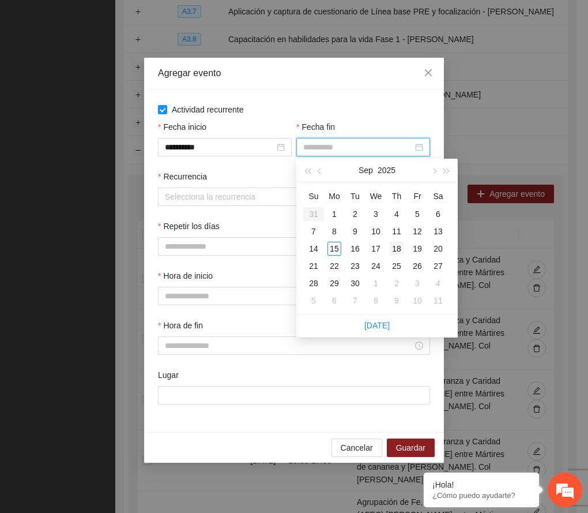
type input "**********"
click at [395, 249] on div "18" at bounding box center [397, 249] width 14 height 14
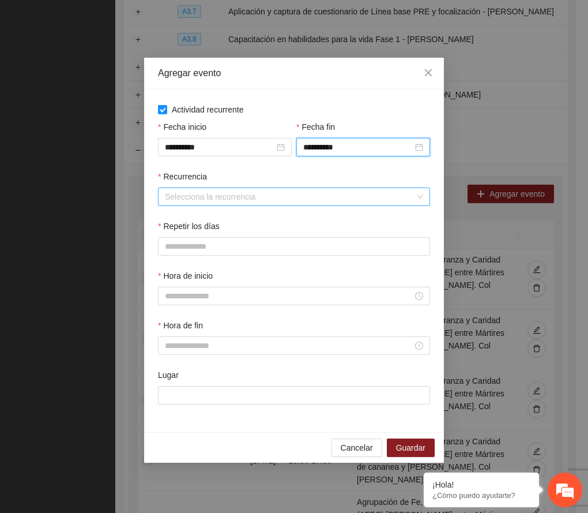
click at [210, 199] on input "Recurrencia" at bounding box center [290, 196] width 250 height 17
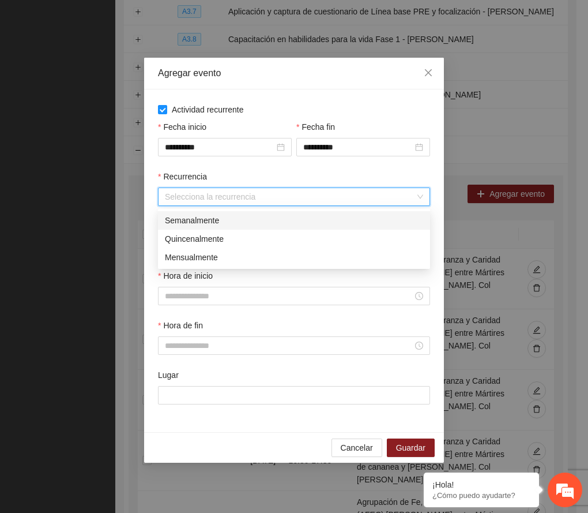
click at [196, 221] on div "Semanalmente" at bounding box center [294, 220] width 258 height 13
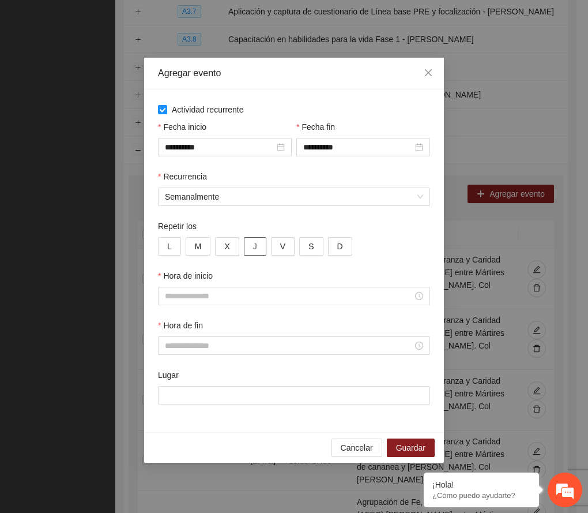
click at [256, 249] on span "J" at bounding box center [255, 246] width 4 height 13
click at [282, 252] on span "V" at bounding box center [282, 246] width 5 height 13
click at [376, 146] on input "**********" at bounding box center [358, 147] width 110 height 13
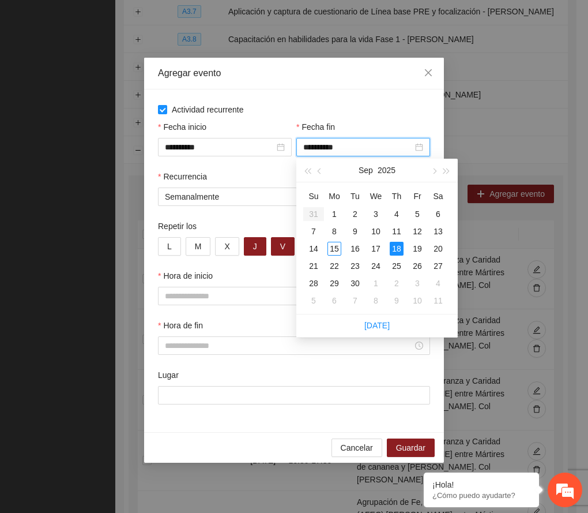
click at [322, 71] on div "Agregar evento" at bounding box center [294, 73] width 272 height 13
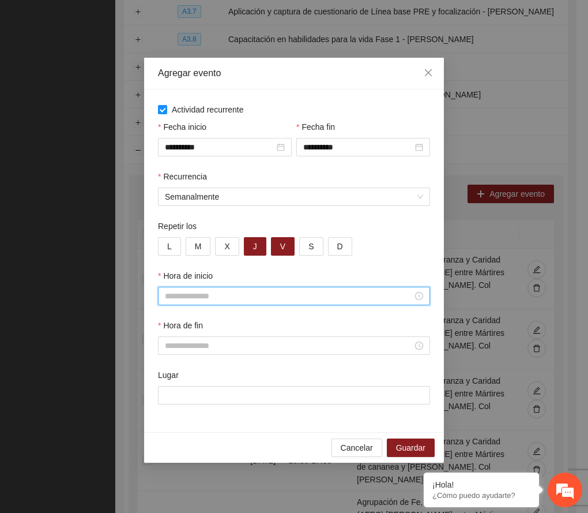
click at [187, 293] on input "Hora de inicio" at bounding box center [289, 295] width 248 height 13
click at [168, 360] on div "17" at bounding box center [174, 362] width 32 height 16
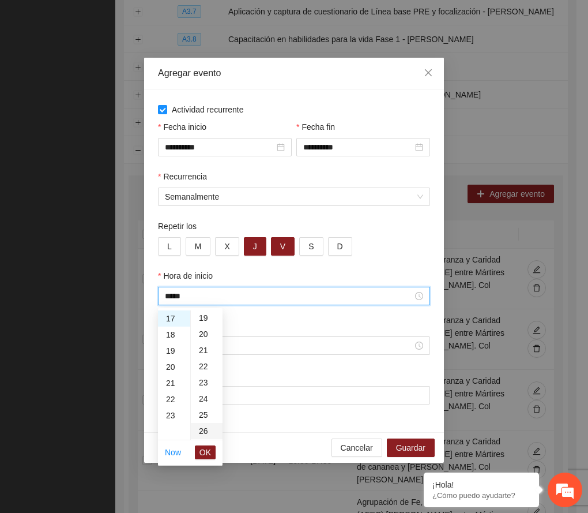
scroll to position [384, 0]
click at [197, 413] on div "30" at bounding box center [207, 418] width 32 height 16
type input "*****"
click at [203, 451] on span "OK" at bounding box center [205, 452] width 12 height 13
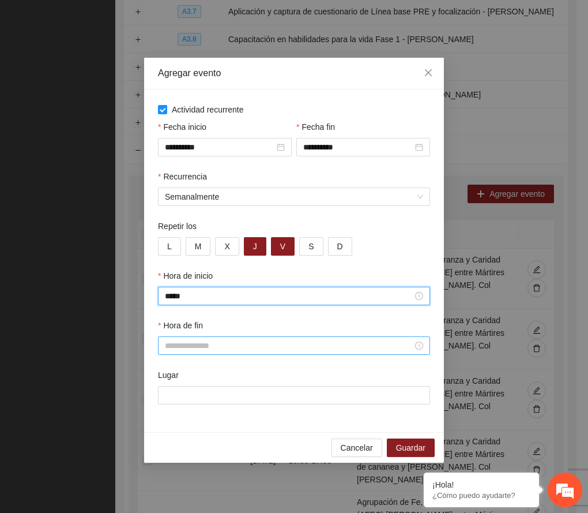
click at [171, 351] on input "Hora de fin" at bounding box center [289, 345] width 248 height 13
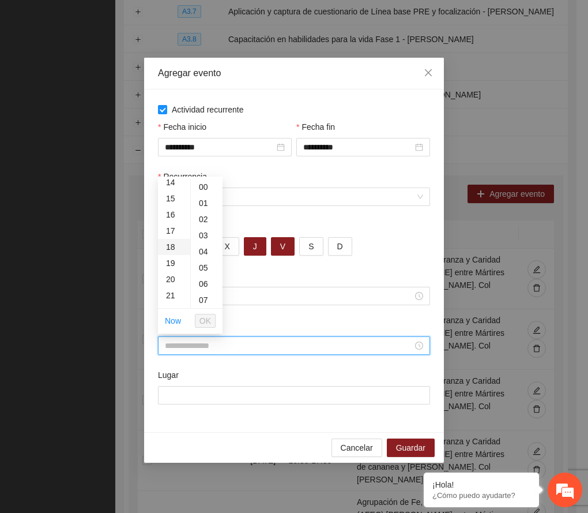
click at [173, 247] on div "18" at bounding box center [174, 247] width 32 height 16
click at [202, 287] on div "30" at bounding box center [207, 287] width 32 height 16
type input "*****"
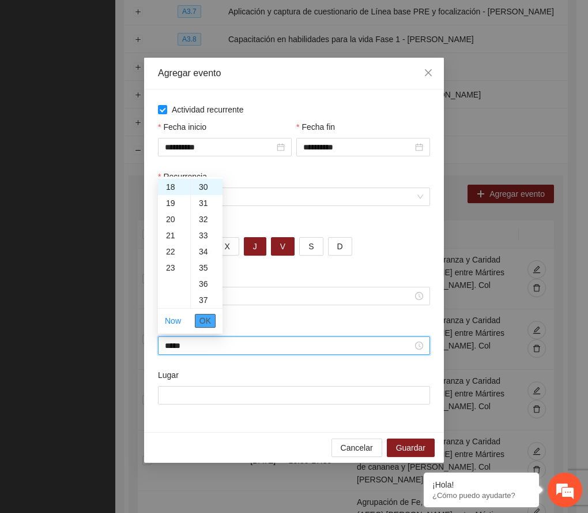
click at [206, 317] on span "OK" at bounding box center [205, 320] width 12 height 13
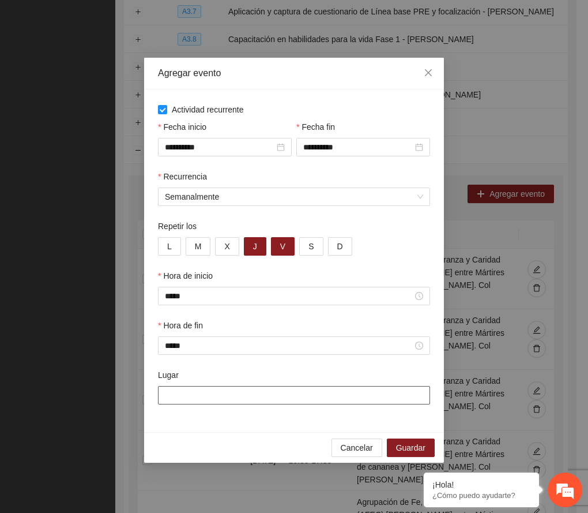
click at [205, 395] on input "Lugar" at bounding box center [294, 395] width 272 height 18
paste input "**********"
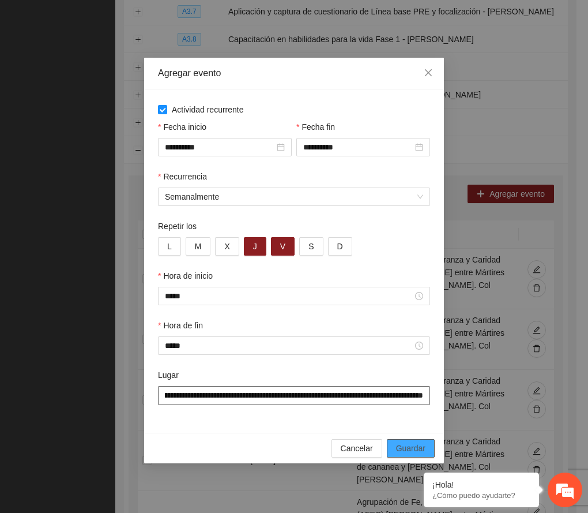
type input "**********"
click at [418, 451] on span "Guardar" at bounding box center [410, 448] width 29 height 13
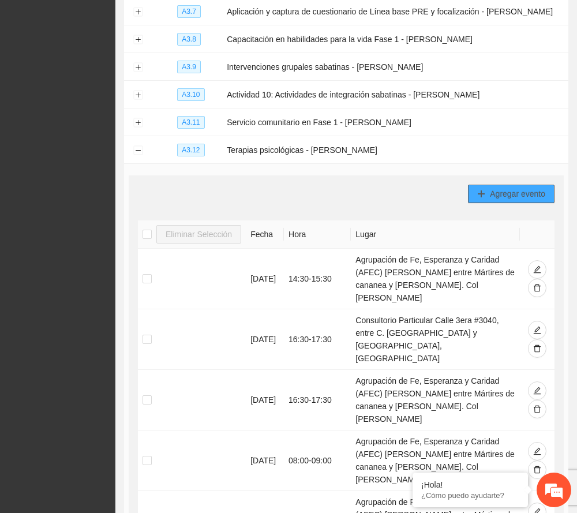
click at [519, 197] on span "Agregar evento" at bounding box center [516, 193] width 55 height 13
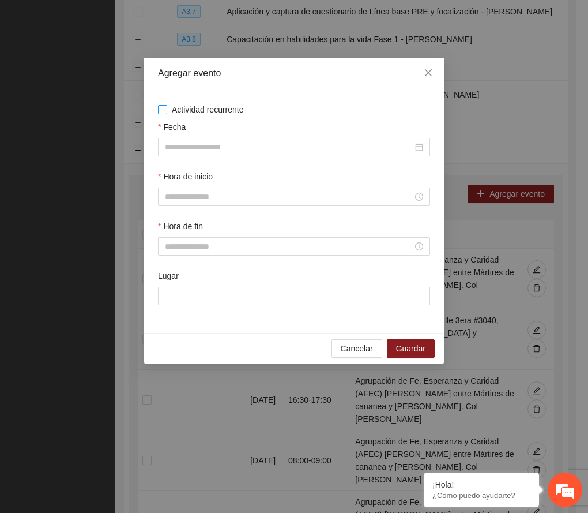
click at [211, 113] on span "Actividad recurrente" at bounding box center [207, 109] width 81 height 13
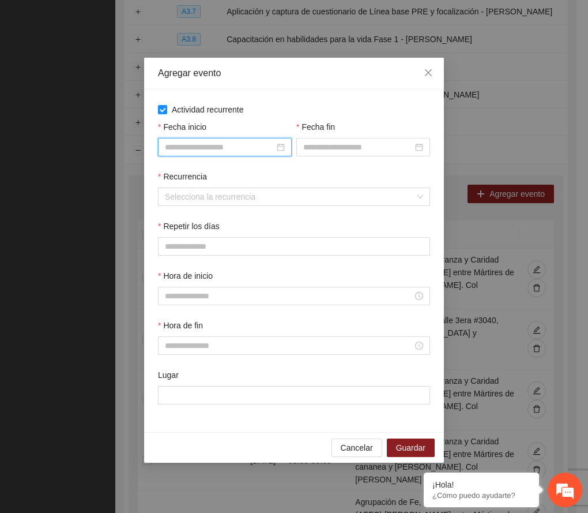
click at [220, 144] on input "Fecha inicio" at bounding box center [220, 147] width 110 height 13
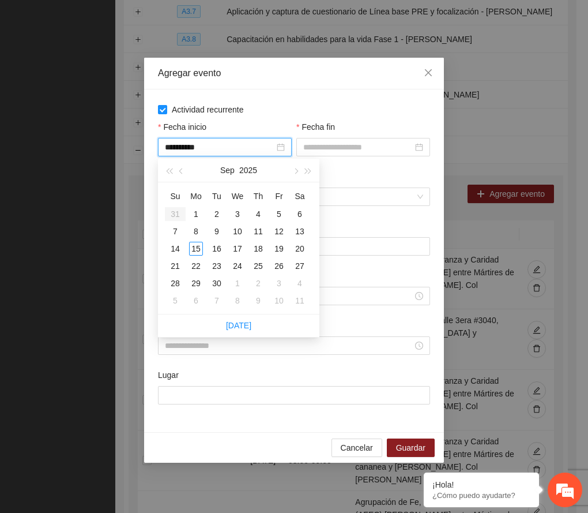
type input "**********"
drag, startPoint x: 234, startPoint y: 250, endPoint x: 265, endPoint y: 247, distance: 31.3
click at [238, 247] on div "17" at bounding box center [238, 249] width 14 height 14
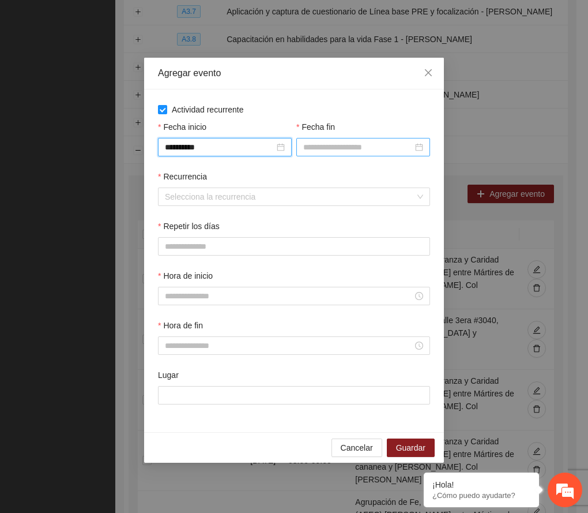
click at [323, 144] on input "Fecha fin" at bounding box center [358, 147] width 110 height 13
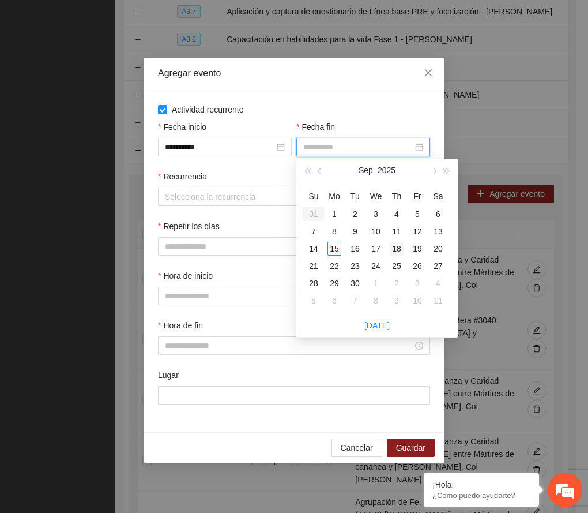
type input "**********"
click at [400, 246] on div "18" at bounding box center [397, 249] width 14 height 14
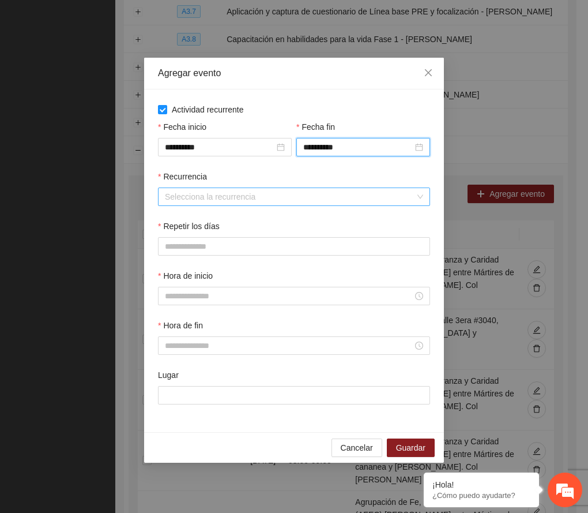
click at [217, 194] on input "Recurrencia" at bounding box center [290, 196] width 250 height 17
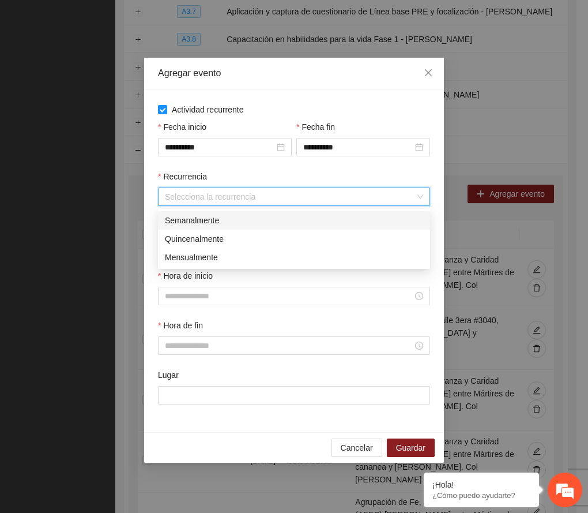
click at [206, 222] on div "Semanalmente" at bounding box center [294, 220] width 258 height 13
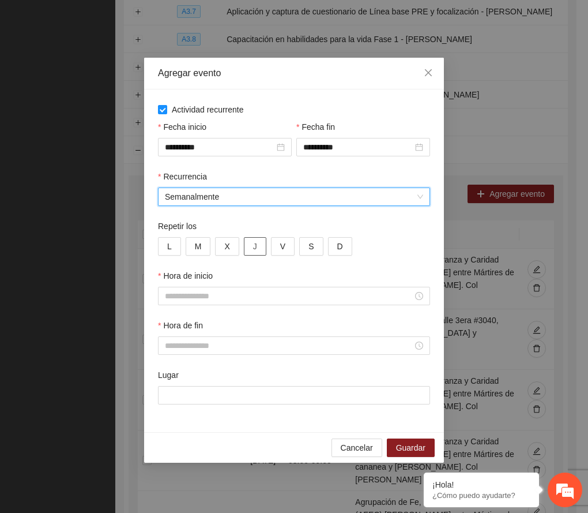
click at [250, 247] on button "J" at bounding box center [255, 246] width 22 height 18
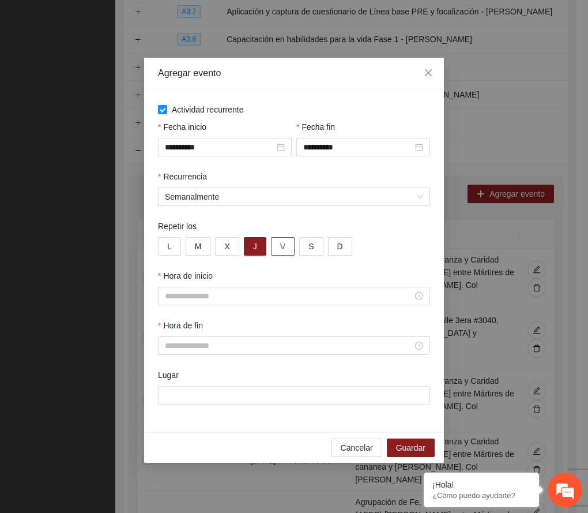
click at [281, 252] on span "V" at bounding box center [282, 246] width 5 height 13
click at [228, 246] on span "X" at bounding box center [226, 246] width 5 height 13
click at [203, 293] on input "Hora de inicio" at bounding box center [289, 295] width 248 height 13
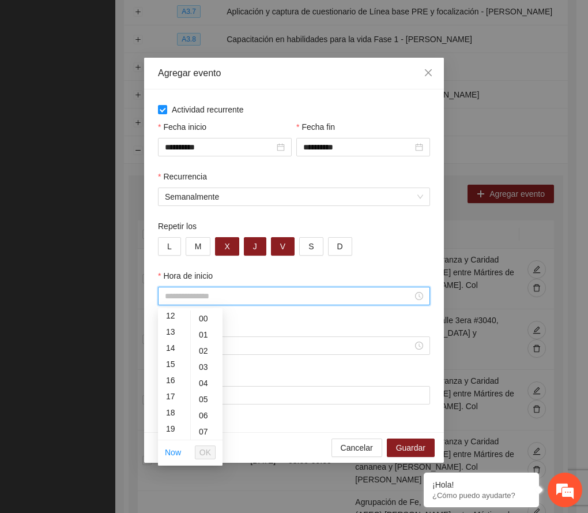
scroll to position [231, 0]
click at [169, 376] on div "18" at bounding box center [174, 378] width 32 height 16
click at [202, 416] on div "30" at bounding box center [207, 418] width 32 height 16
type input "*****"
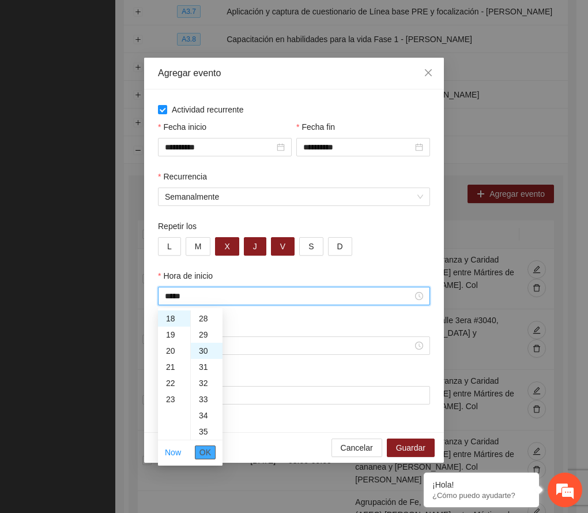
scroll to position [484, 0]
drag, startPoint x: 202, startPoint y: 450, endPoint x: 204, endPoint y: 392, distance: 58.3
click at [202, 450] on span "OK" at bounding box center [205, 452] width 12 height 13
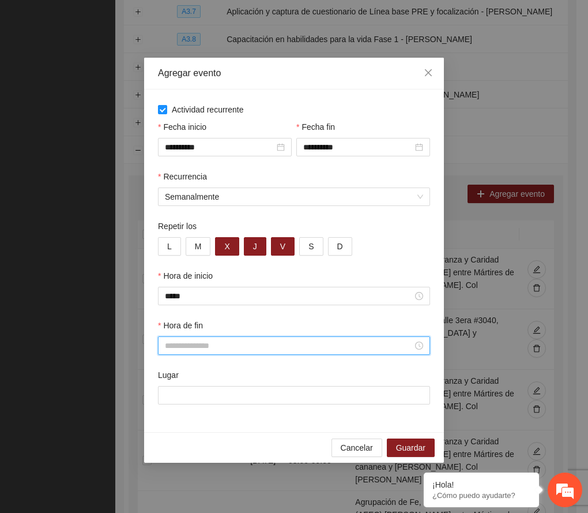
click at [184, 349] on input "Hora de fin" at bounding box center [289, 345] width 248 height 13
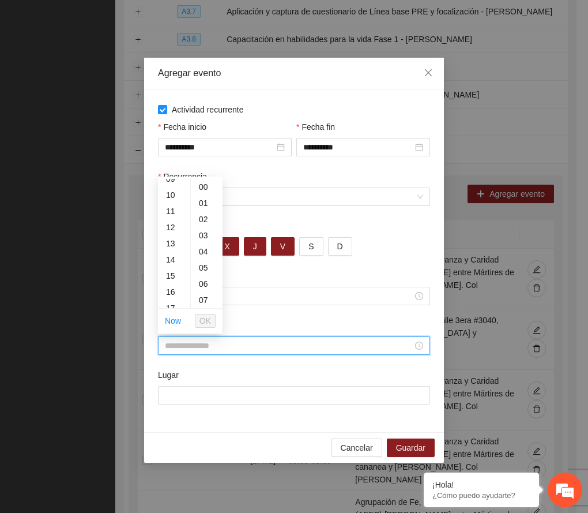
scroll to position [231, 0]
click at [173, 259] on div "19" at bounding box center [174, 263] width 32 height 16
click at [201, 282] on div "30" at bounding box center [207, 287] width 32 height 16
type input "*****"
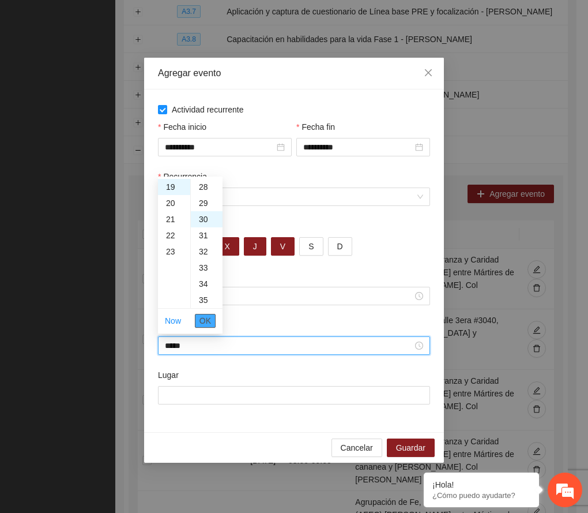
scroll to position [484, 0]
click at [210, 317] on span "OK" at bounding box center [205, 320] width 12 height 13
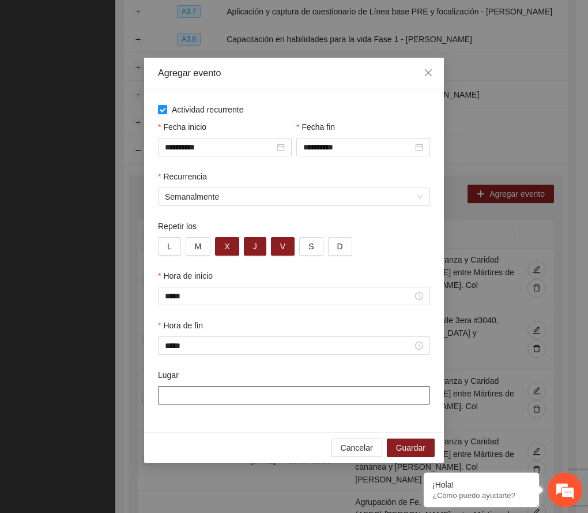
click at [209, 402] on input "Lugar" at bounding box center [294, 395] width 272 height 18
paste input "**********"
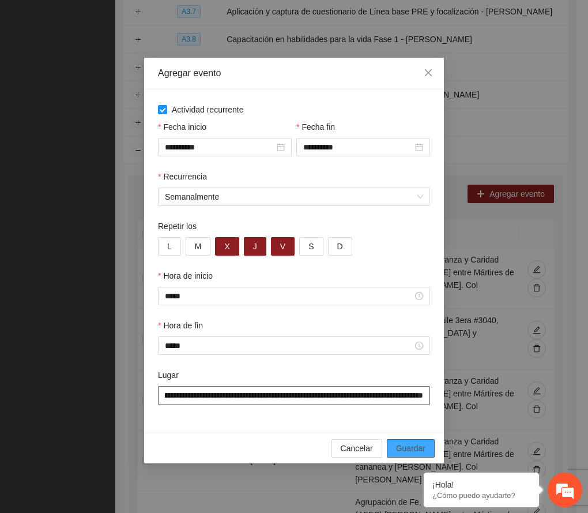
type input "**********"
click at [413, 450] on span "Guardar" at bounding box center [410, 448] width 29 height 13
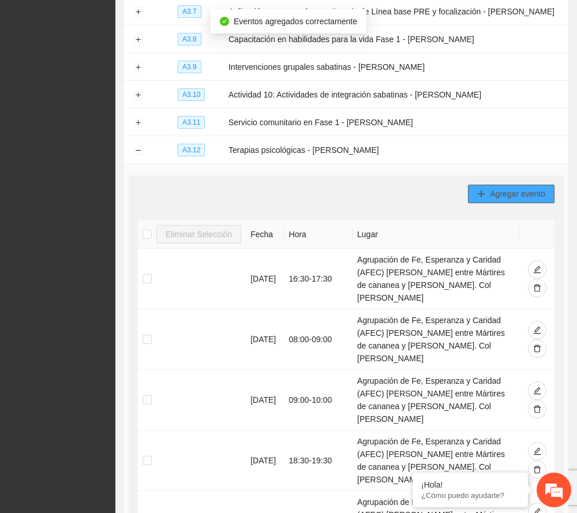
click at [526, 187] on button "Agregar evento" at bounding box center [511, 193] width 86 height 18
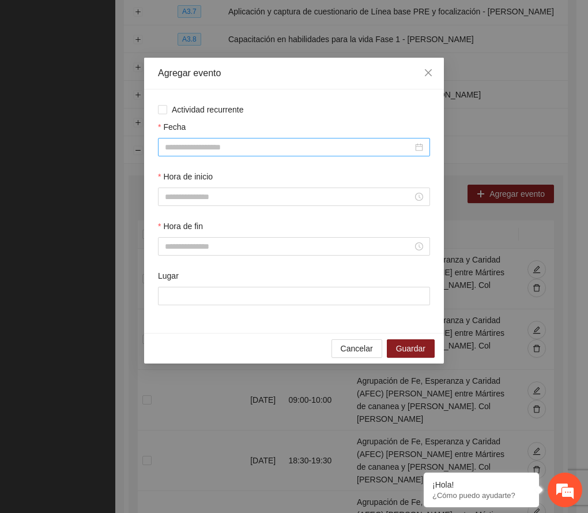
click at [247, 148] on input "Fecha" at bounding box center [289, 147] width 248 height 13
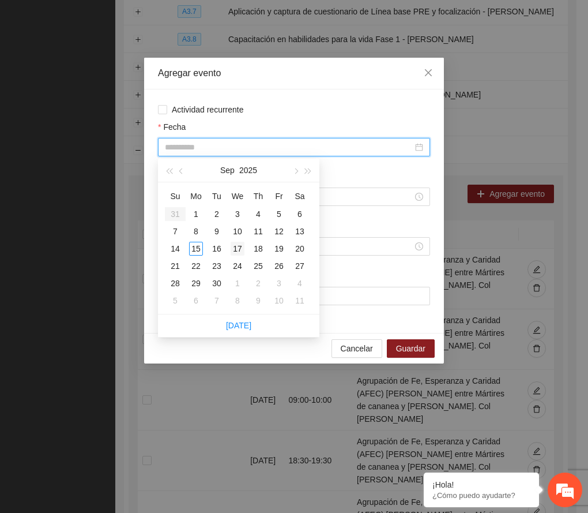
type input "**********"
click at [241, 249] on div "17" at bounding box center [238, 249] width 14 height 14
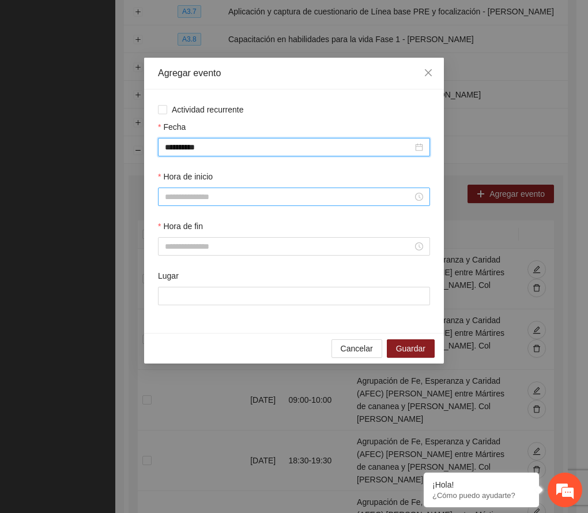
click at [205, 201] on input "Hora de inicio" at bounding box center [289, 196] width 248 height 13
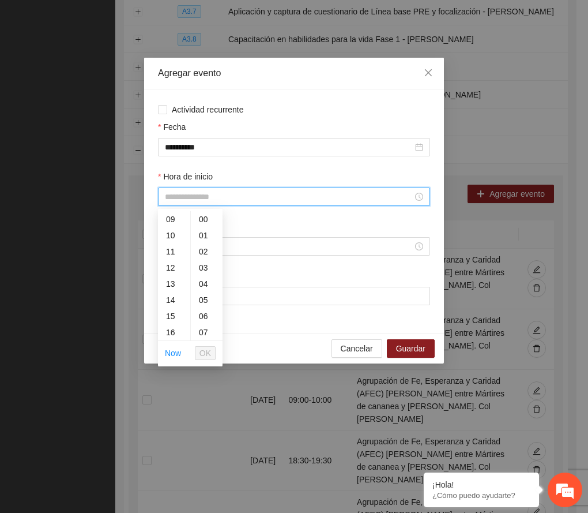
scroll to position [153, 0]
click at [169, 293] on div "19" at bounding box center [174, 295] width 32 height 16
click at [204, 317] on div "30" at bounding box center [207, 319] width 32 height 16
type input "*****"
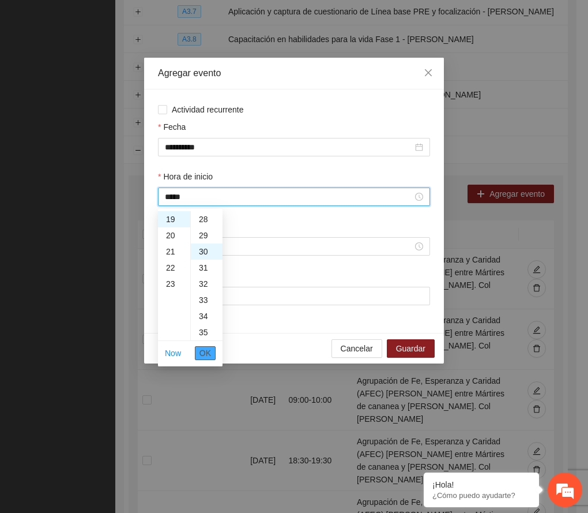
scroll to position [484, 0]
click at [202, 349] on span "OK" at bounding box center [205, 352] width 12 height 13
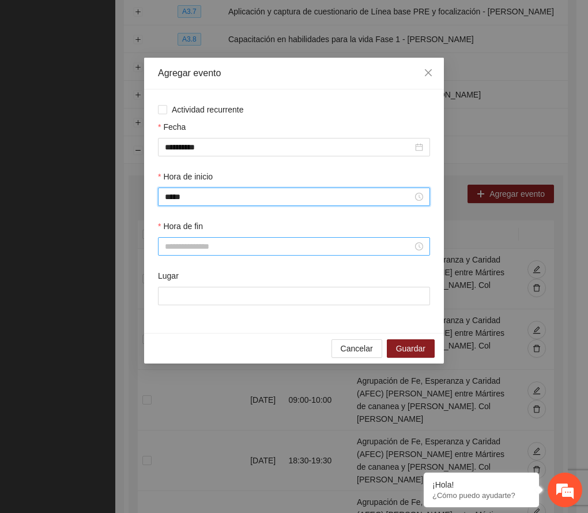
click at [212, 246] on input "Hora de fin" at bounding box center [289, 246] width 248 height 13
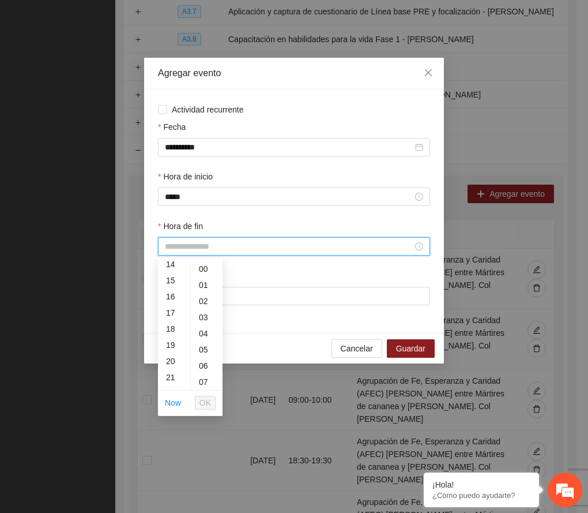
scroll to position [307, 0]
click at [173, 284] on div "20" at bounding box center [174, 284] width 32 height 16
click at [203, 366] on div "30" at bounding box center [207, 369] width 32 height 16
type input "*****"
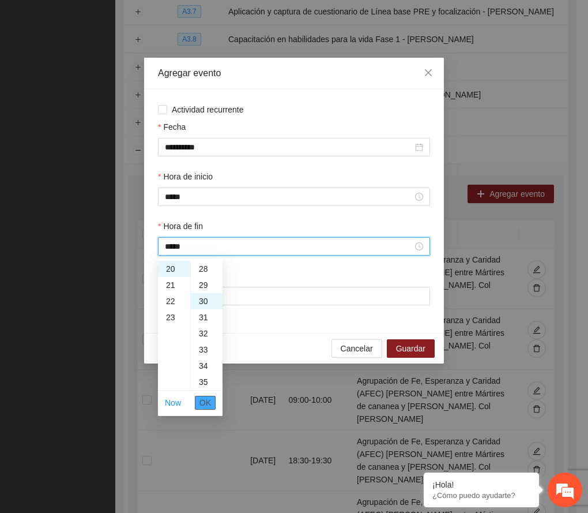
scroll to position [484, 0]
click at [199, 400] on span "OK" at bounding box center [205, 402] width 12 height 13
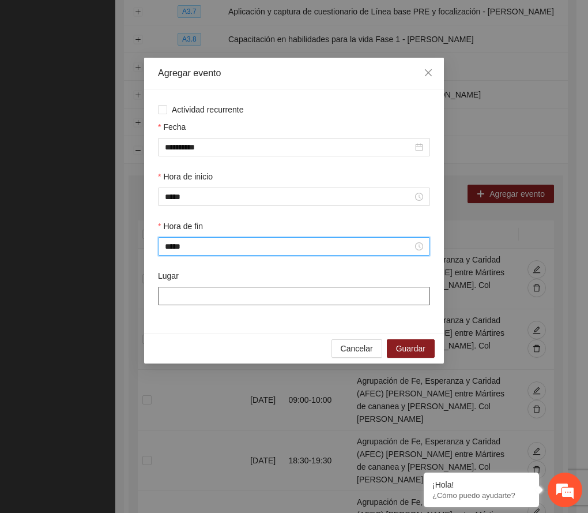
click at [263, 300] on input "Lugar" at bounding box center [294, 296] width 272 height 18
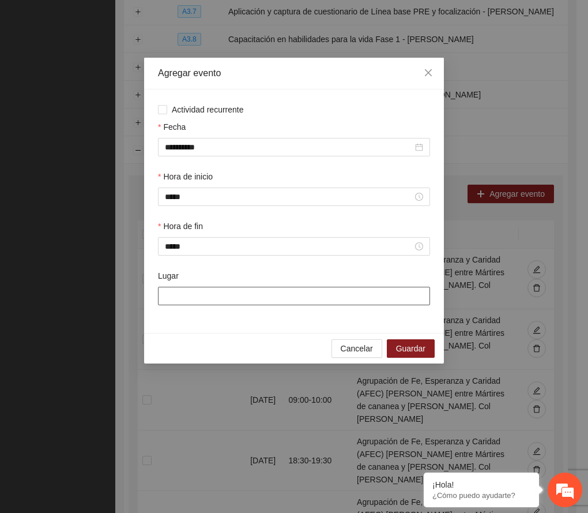
paste input "**********"
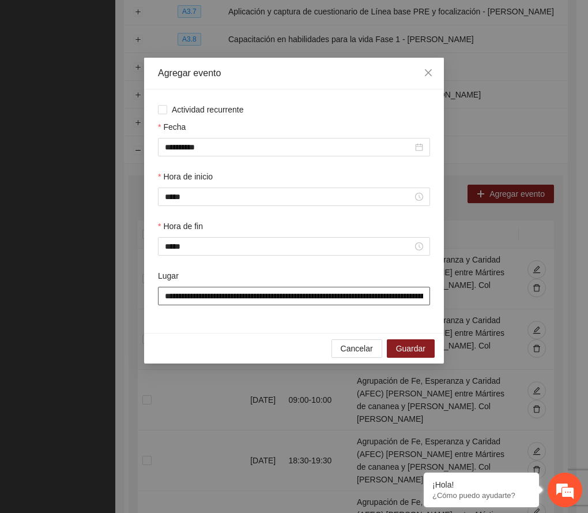
scroll to position [0, 206]
type input "**********"
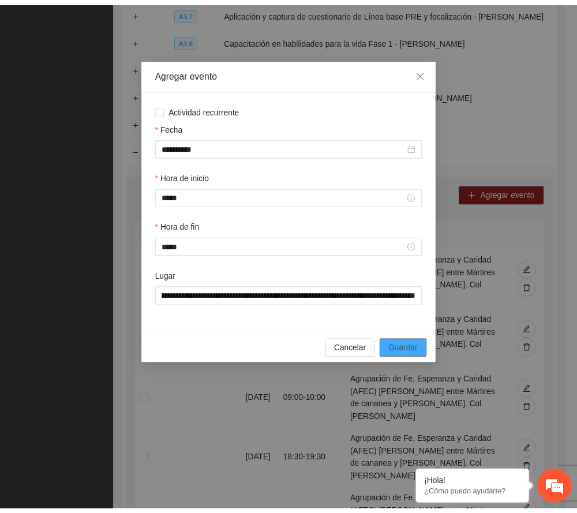
scroll to position [0, 0]
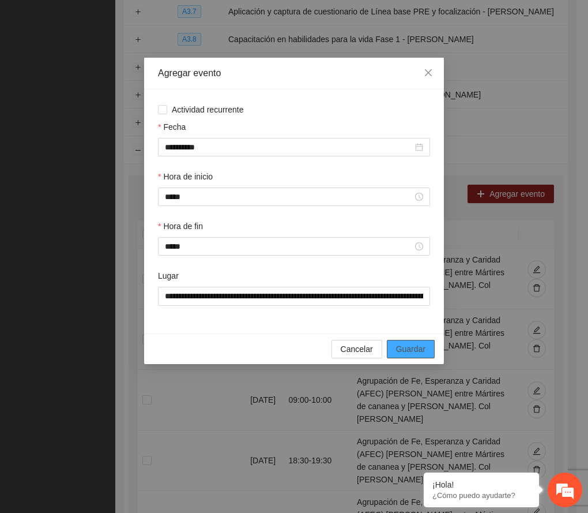
click at [412, 344] on span "Guardar" at bounding box center [410, 348] width 29 height 13
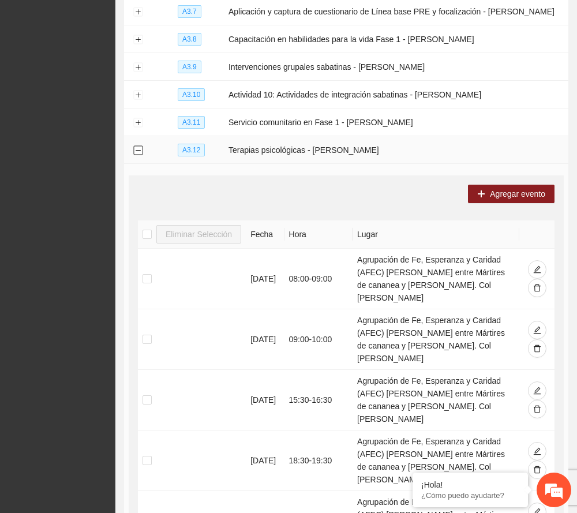
click at [133, 148] on button "Collapse row" at bounding box center [137, 150] width 9 height 9
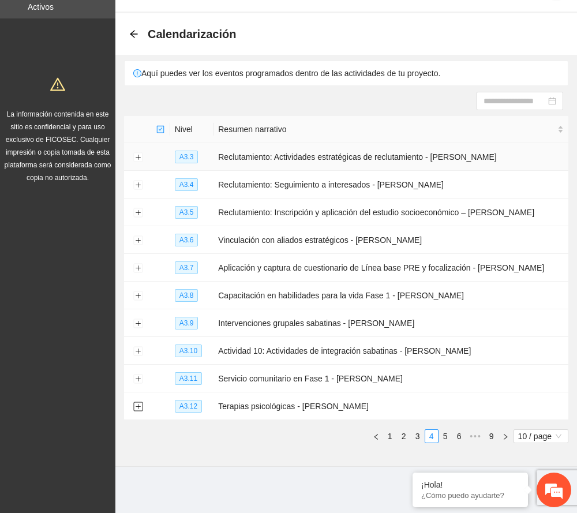
scroll to position [35, 0]
